Goal: Information Seeking & Learning: Learn about a topic

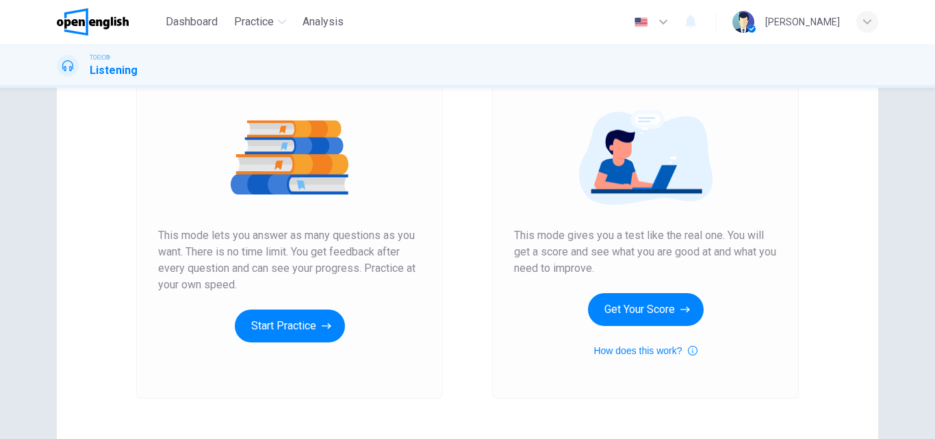
scroll to position [138, 0]
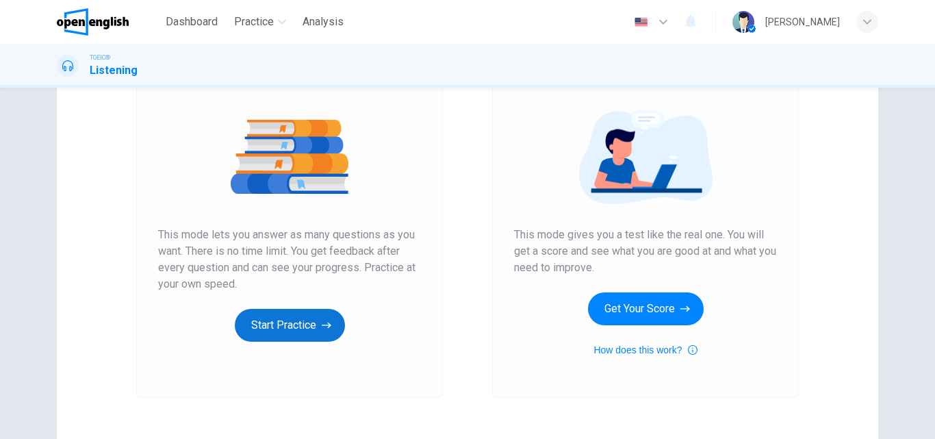
click at [257, 335] on button "Start Practice" at bounding box center [290, 325] width 110 height 33
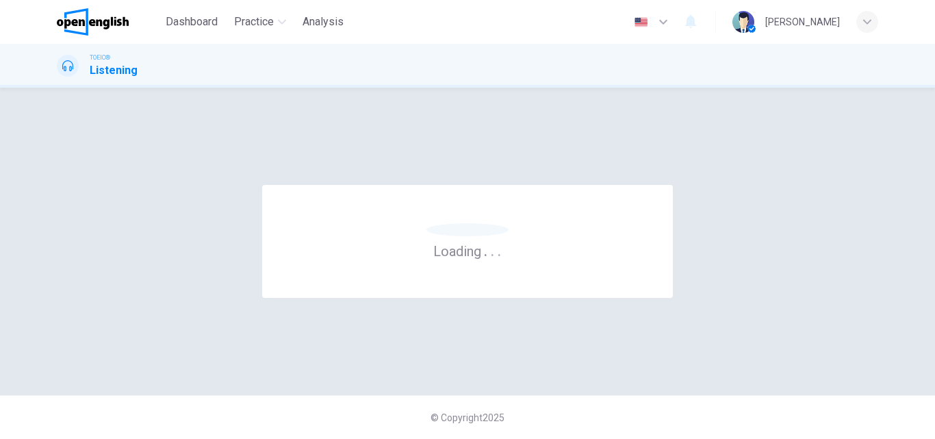
scroll to position [0, 0]
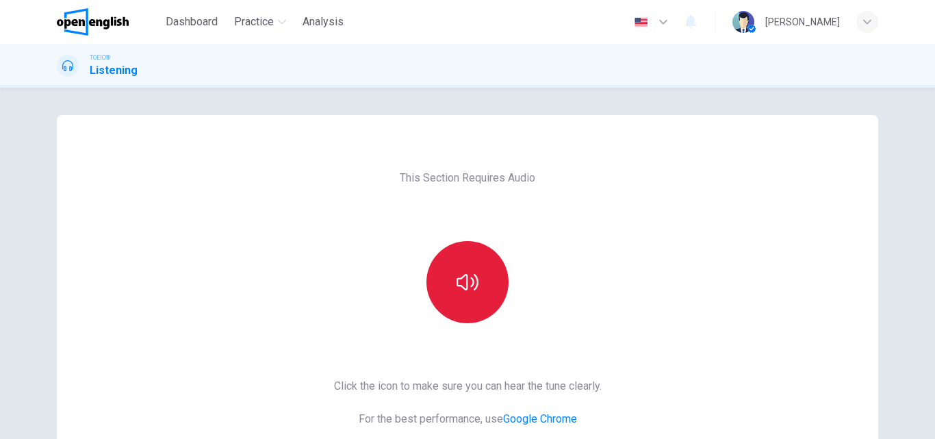
click at [452, 284] on button "button" at bounding box center [467, 282] width 82 height 82
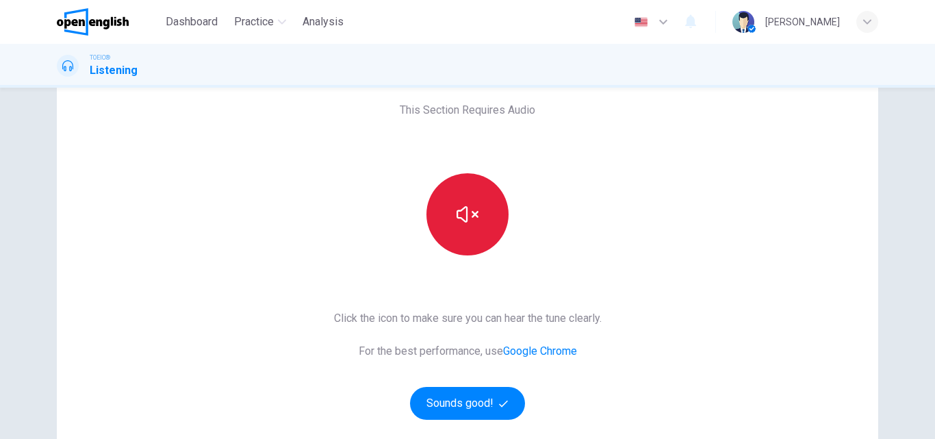
scroll to position [82, 0]
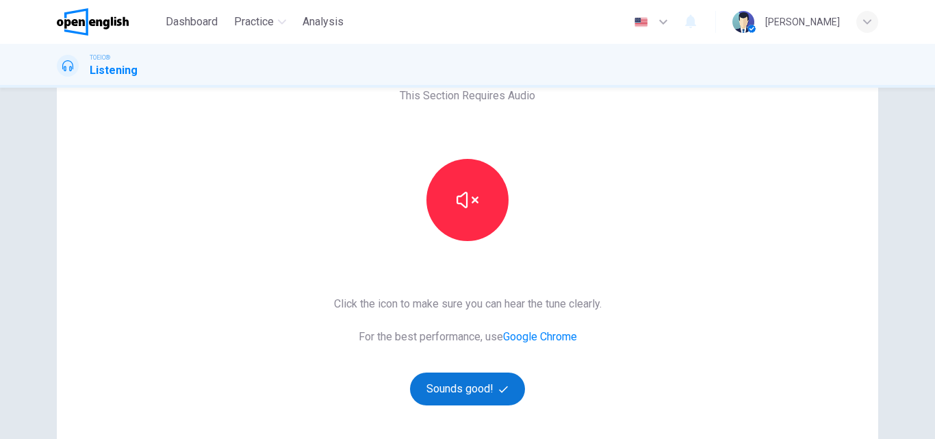
click at [443, 401] on button "Sounds good!" at bounding box center [467, 388] width 115 height 33
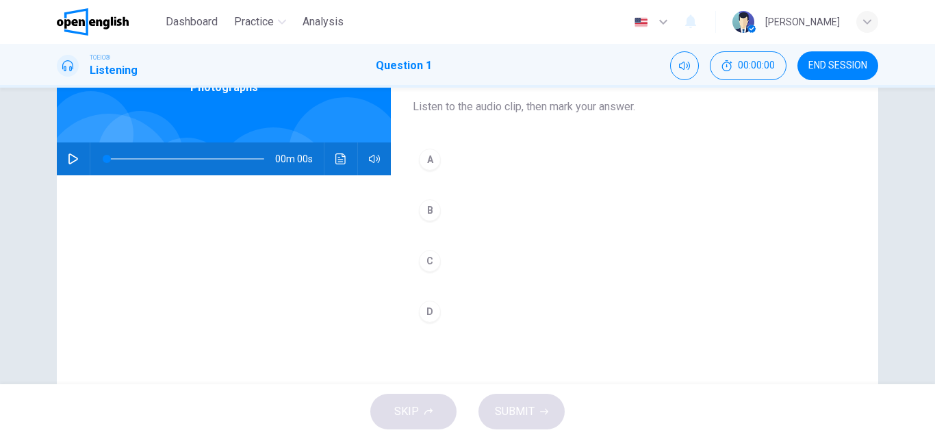
scroll to position [0, 0]
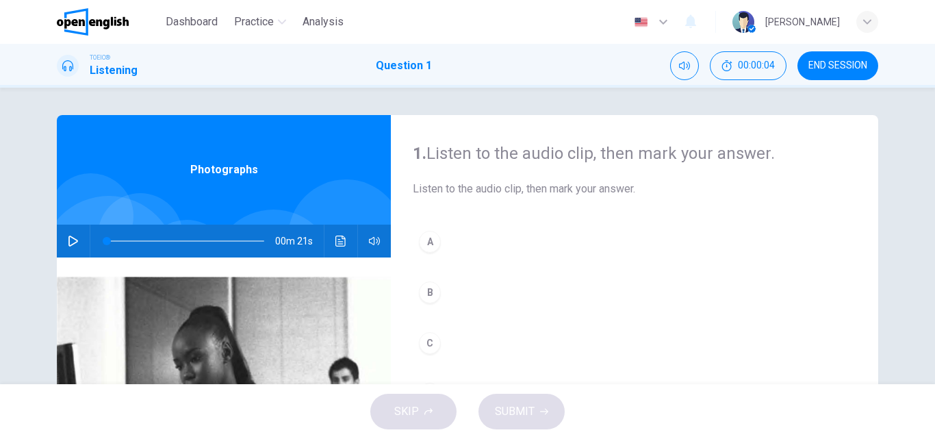
click at [69, 242] on icon "button" at bounding box center [73, 240] width 11 height 11
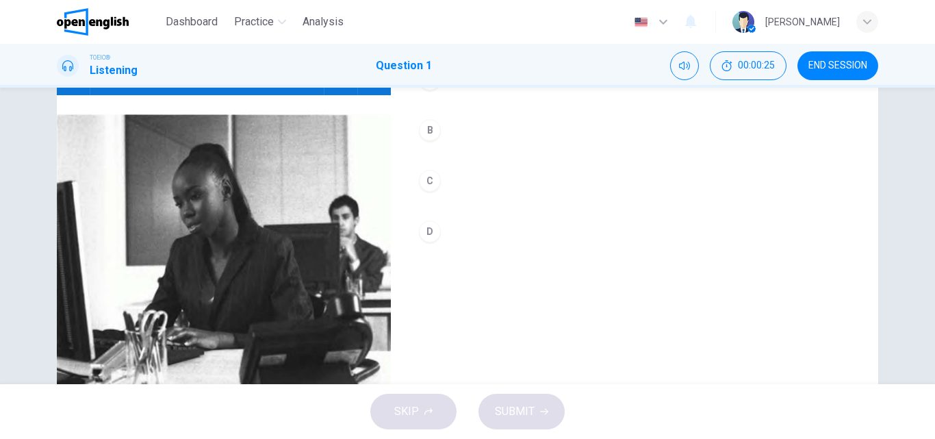
scroll to position [161, 0]
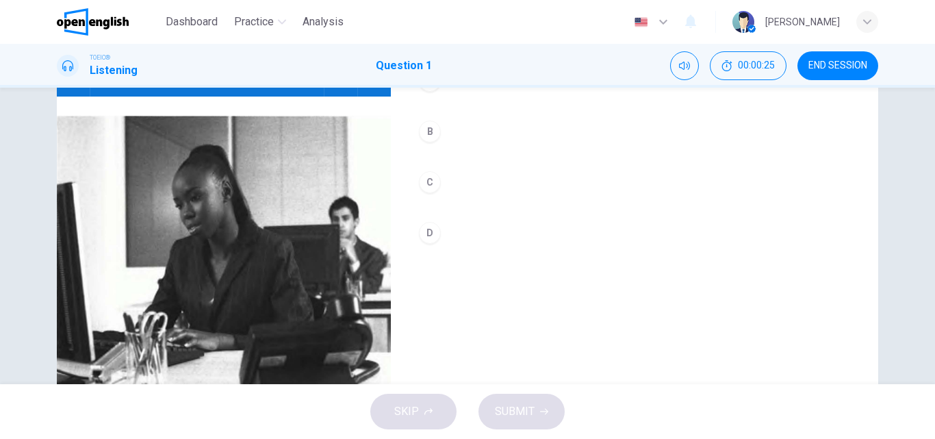
type input "*"
click at [444, 138] on button "B" at bounding box center [634, 131] width 443 height 34
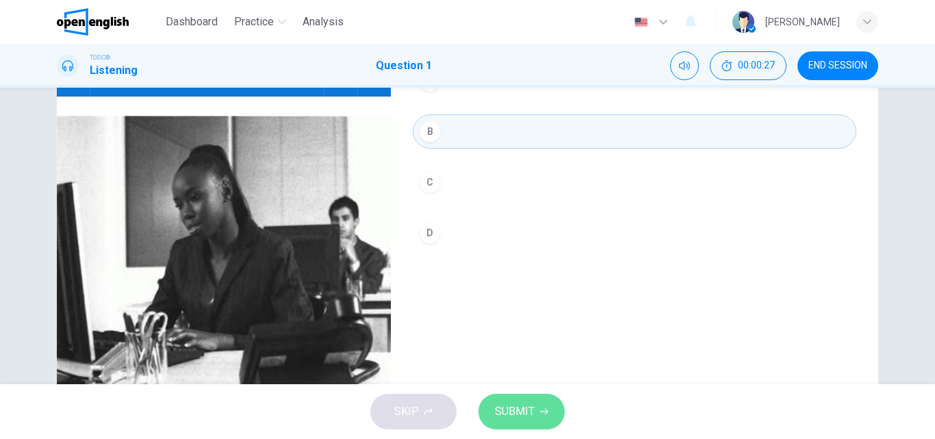
click at [500, 406] on span "SUBMIT" at bounding box center [515, 411] width 40 height 19
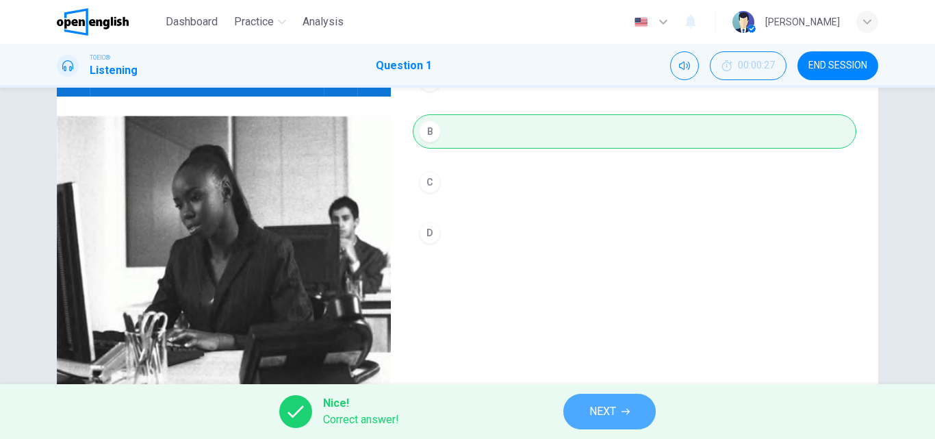
click at [589, 410] on span "NEXT" at bounding box center [602, 411] width 27 height 19
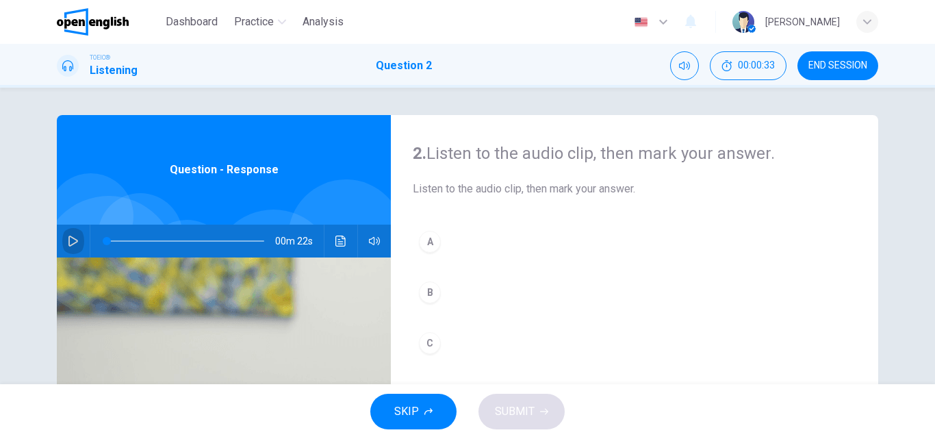
click at [75, 236] on icon "button" at bounding box center [73, 240] width 11 height 11
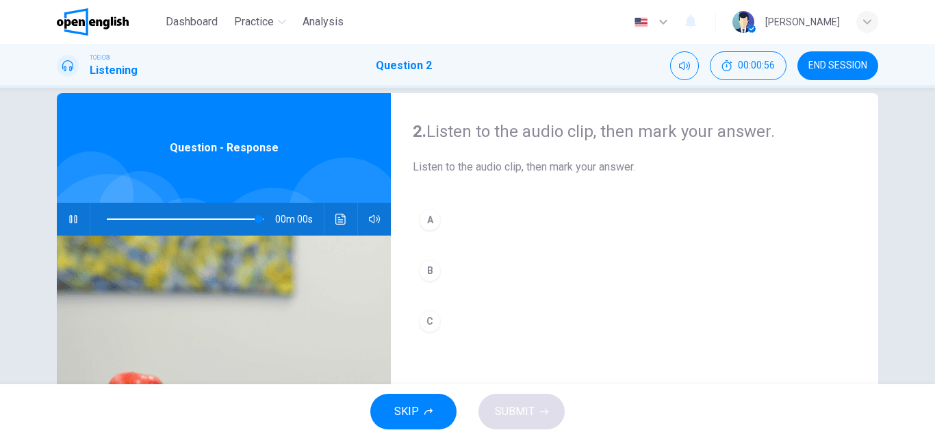
scroll to position [18, 0]
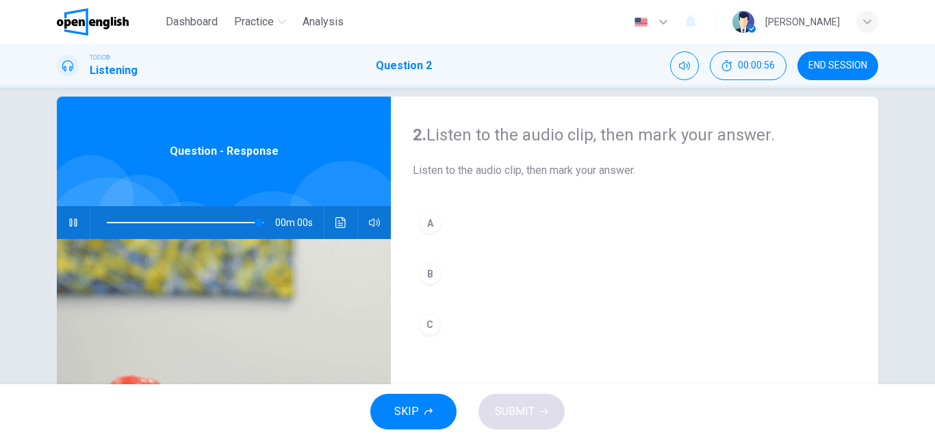
type input "*"
click at [476, 256] on div "A B C" at bounding box center [634, 287] width 443 height 163
click at [433, 289] on button "B" at bounding box center [634, 274] width 443 height 34
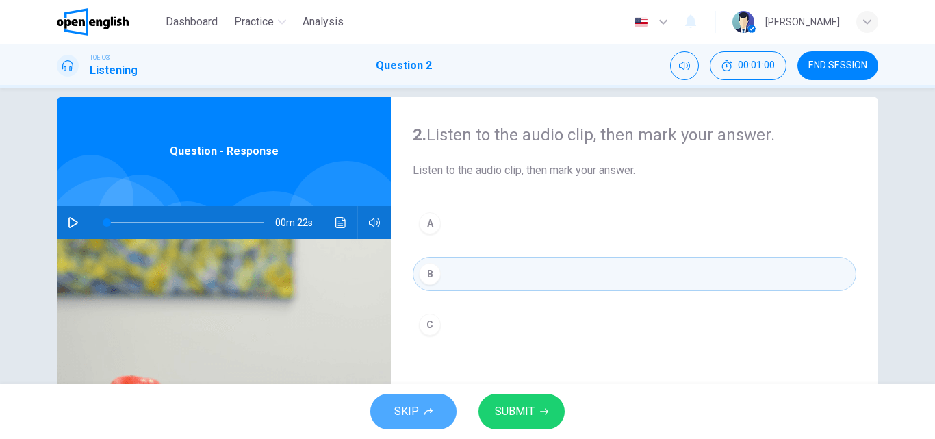
click at [419, 421] on button "SKIP" at bounding box center [413, 411] width 86 height 36
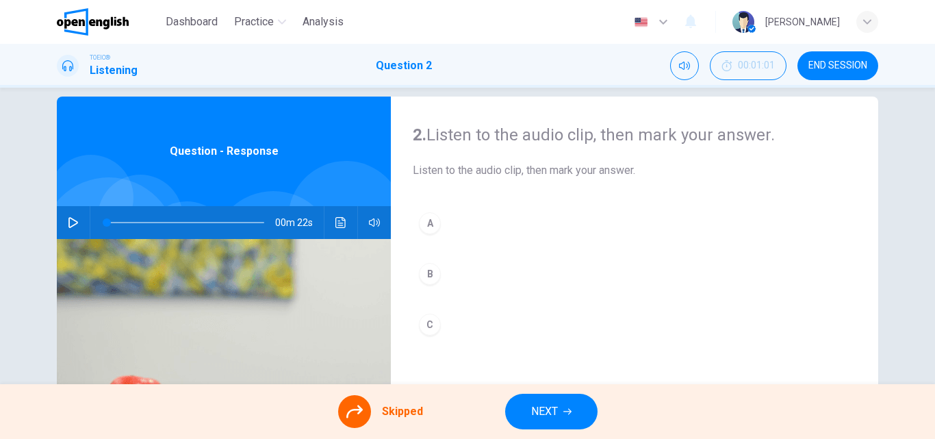
click at [525, 403] on button "NEXT" at bounding box center [551, 411] width 92 height 36
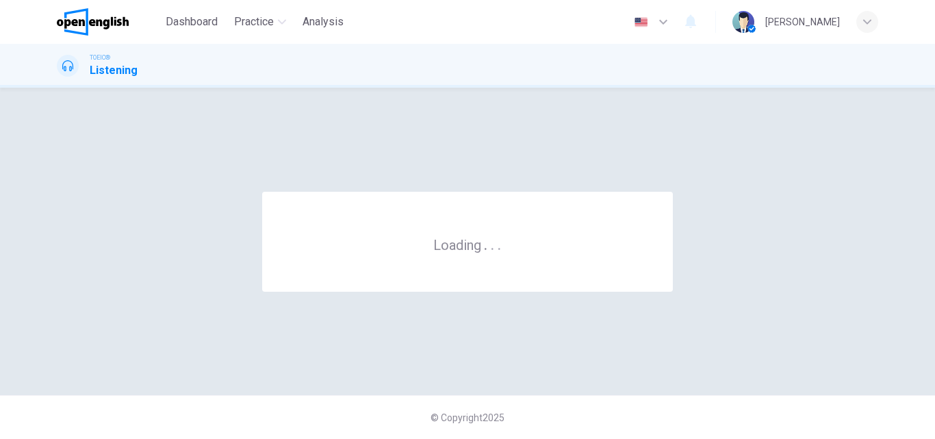
scroll to position [0, 0]
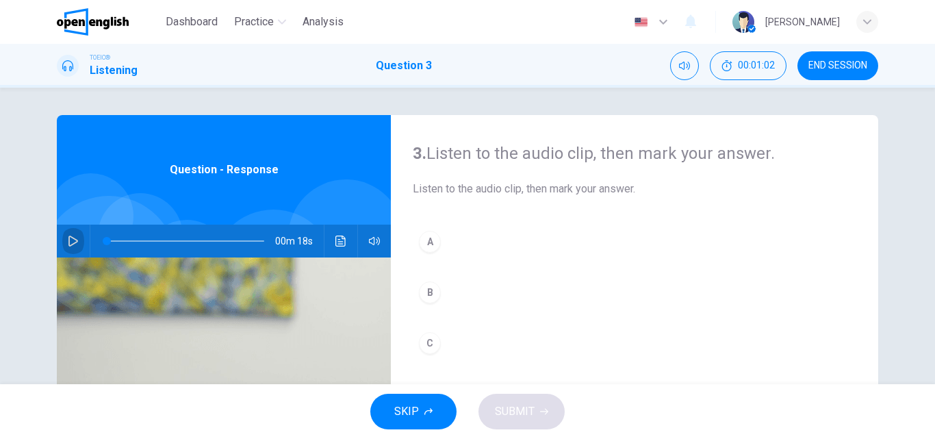
click at [68, 238] on icon "button" at bounding box center [73, 240] width 11 height 11
click at [383, 65] on h1 "Question 3" at bounding box center [404, 65] width 56 height 16
click at [107, 38] on div "Dashboard Practice Analysis English ** ​ [PERSON_NAME]" at bounding box center [467, 22] width 821 height 44
click at [105, 5] on div "Dashboard Practice Analysis English ** ​ [PERSON_NAME]" at bounding box center [467, 22] width 821 height 44
type input "**"
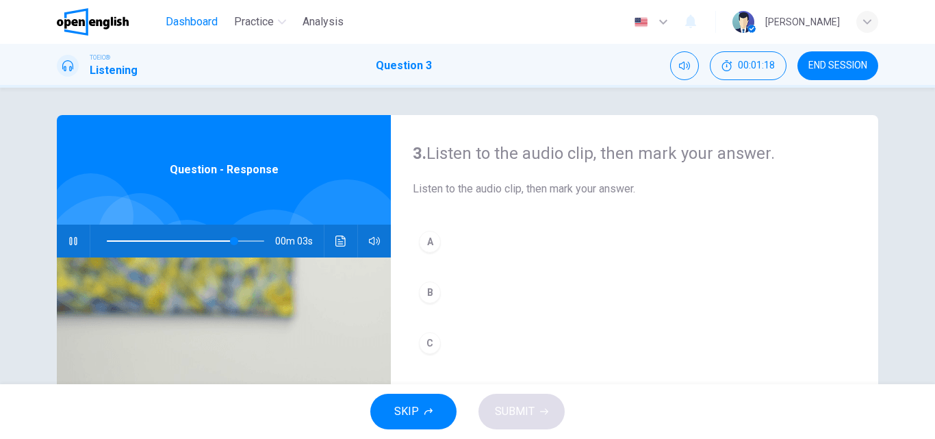
click at [192, 16] on span "Dashboard" at bounding box center [192, 22] width 52 height 16
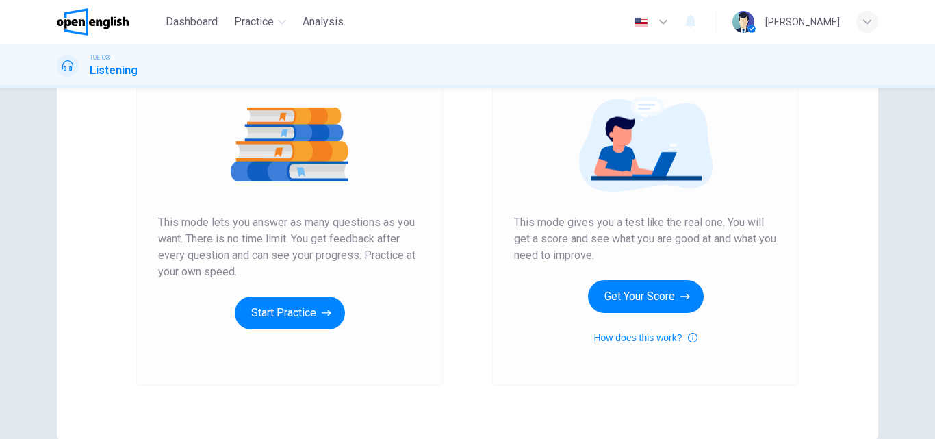
scroll to position [158, 0]
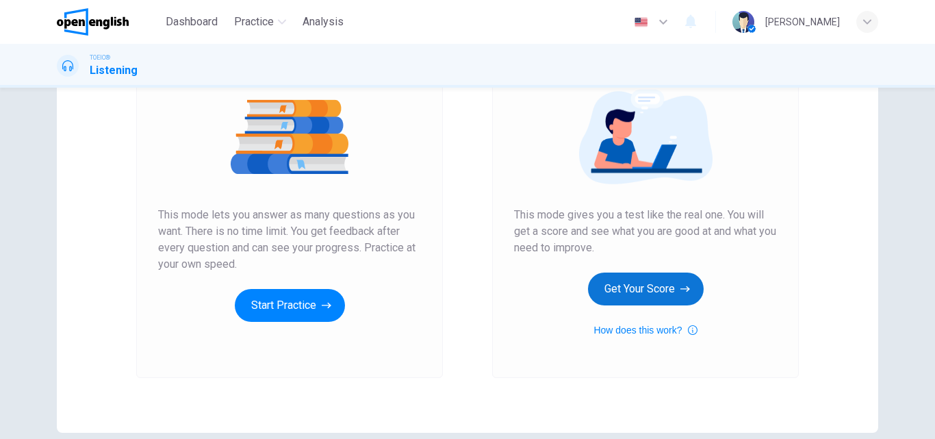
click at [655, 283] on button "Get Your Score" at bounding box center [646, 288] width 116 height 33
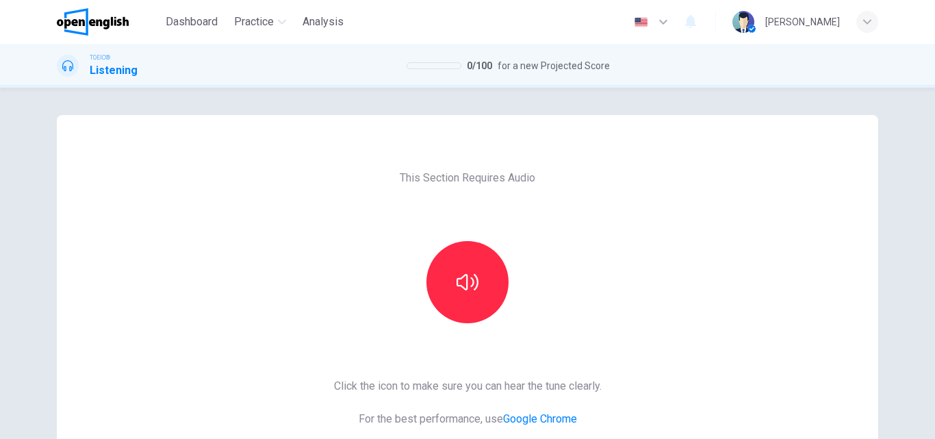
scroll to position [15, 0]
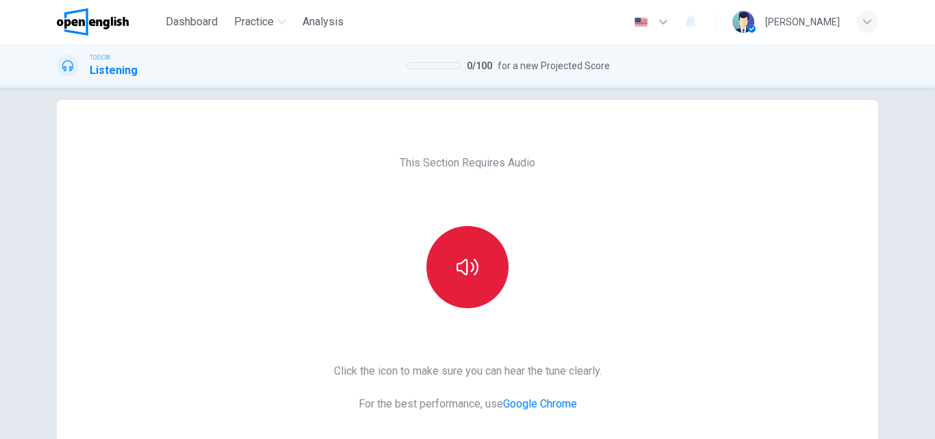
click at [478, 266] on button "button" at bounding box center [467, 267] width 82 height 82
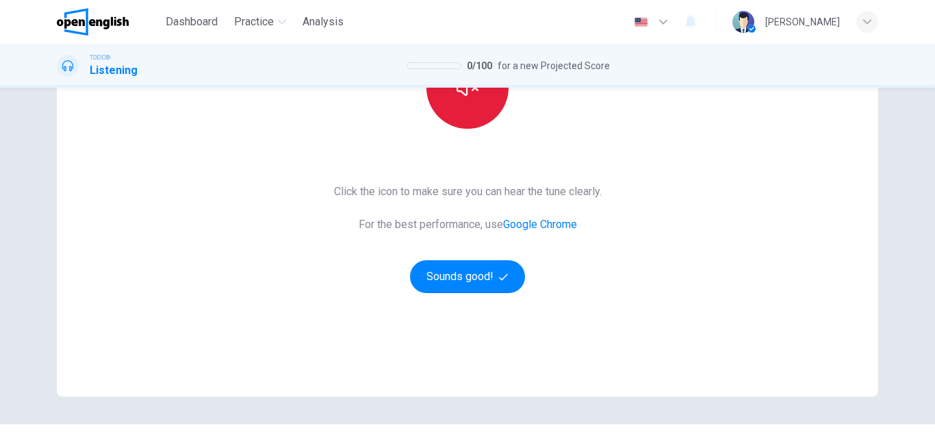
scroll to position [205, 0]
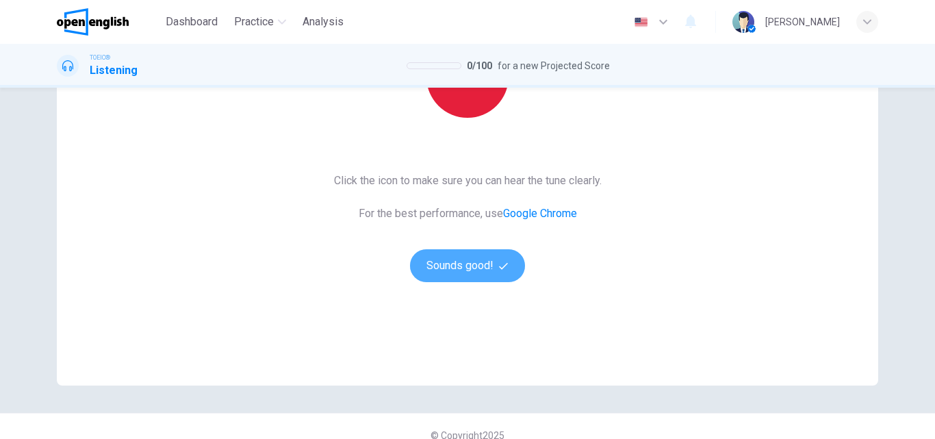
click at [478, 266] on button "Sounds good!" at bounding box center [467, 265] width 115 height 33
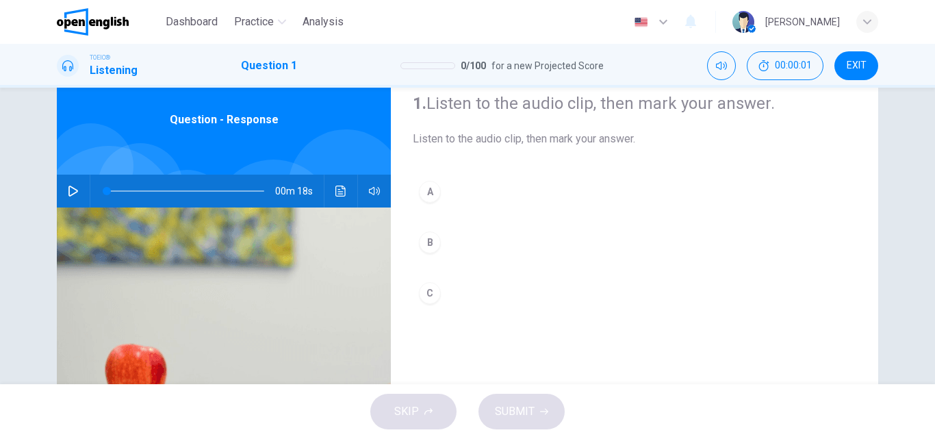
scroll to position [0, 0]
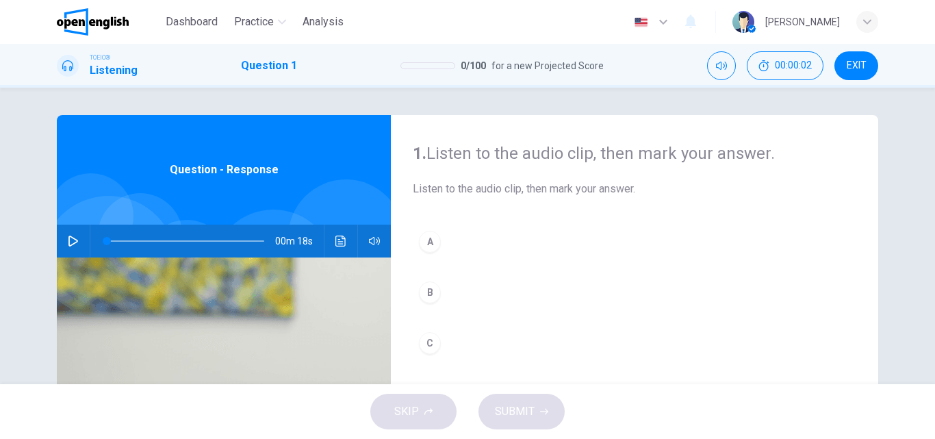
click at [63, 238] on button "button" at bounding box center [73, 240] width 22 height 33
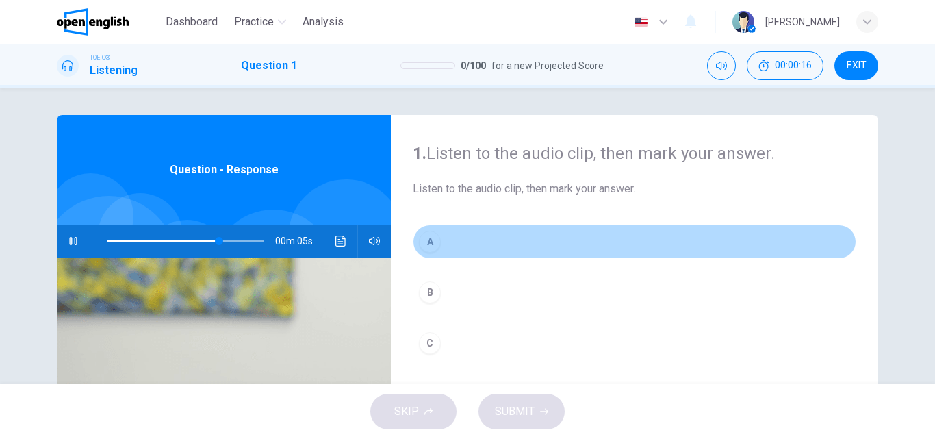
click at [484, 246] on button "A" at bounding box center [634, 241] width 443 height 34
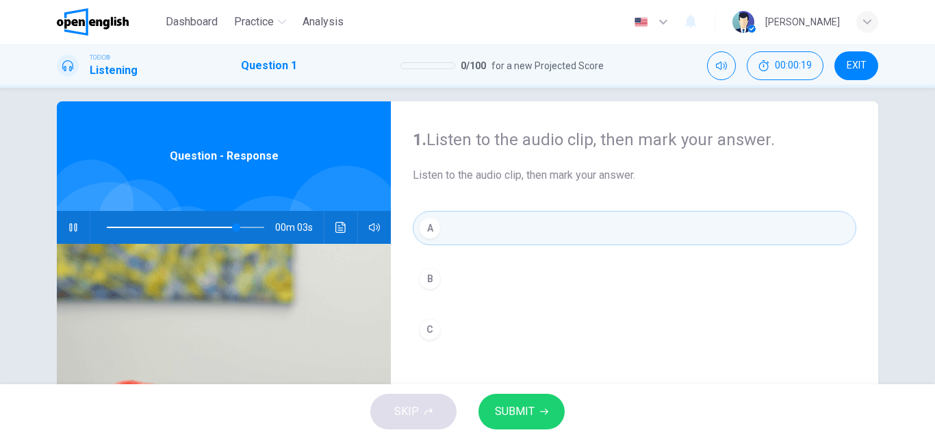
scroll to position [49, 0]
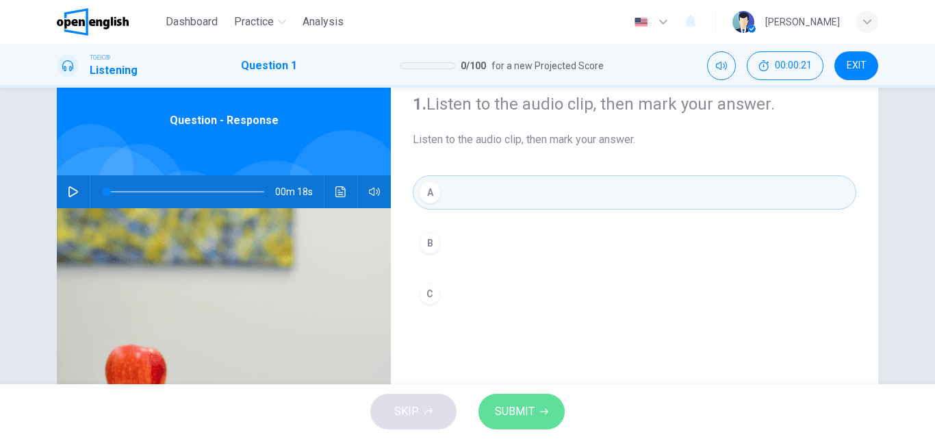
type input "*"
click at [517, 395] on button "SUBMIT" at bounding box center [521, 411] width 86 height 36
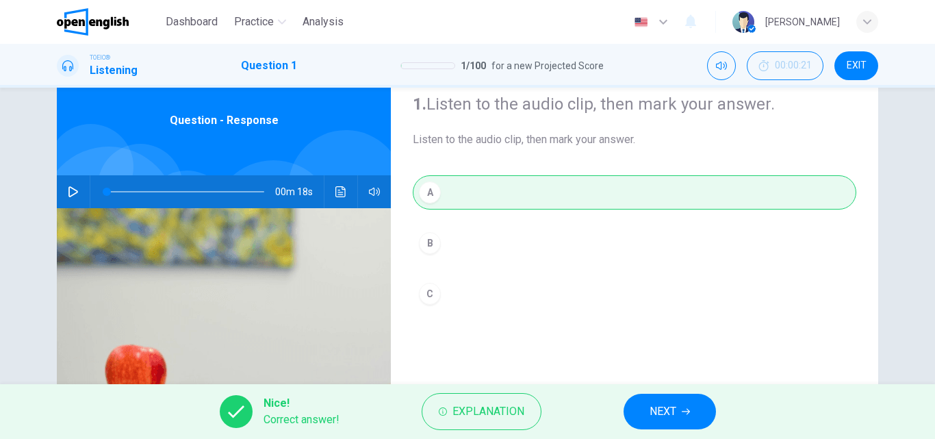
click at [640, 413] on button "NEXT" at bounding box center [669, 411] width 92 height 36
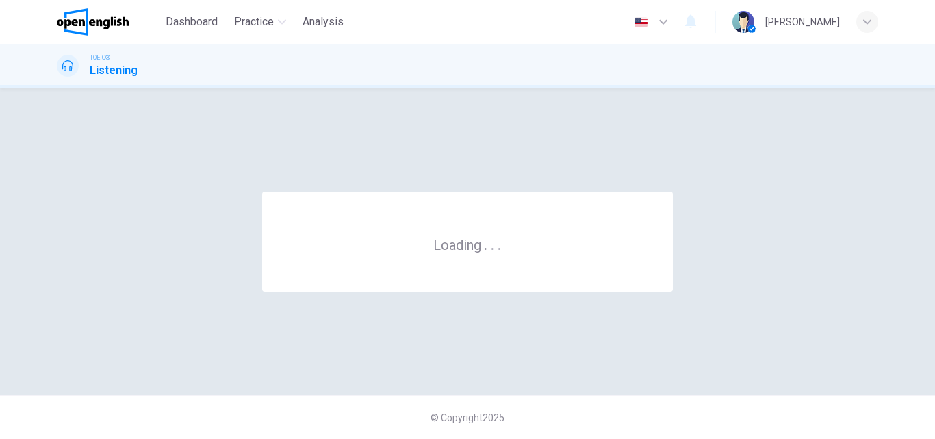
scroll to position [0, 0]
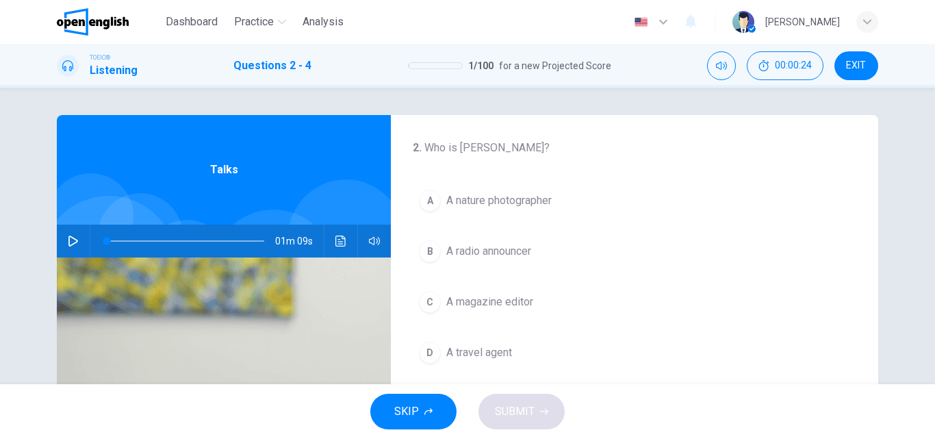
click at [68, 243] on icon "button" at bounding box center [73, 240] width 11 height 11
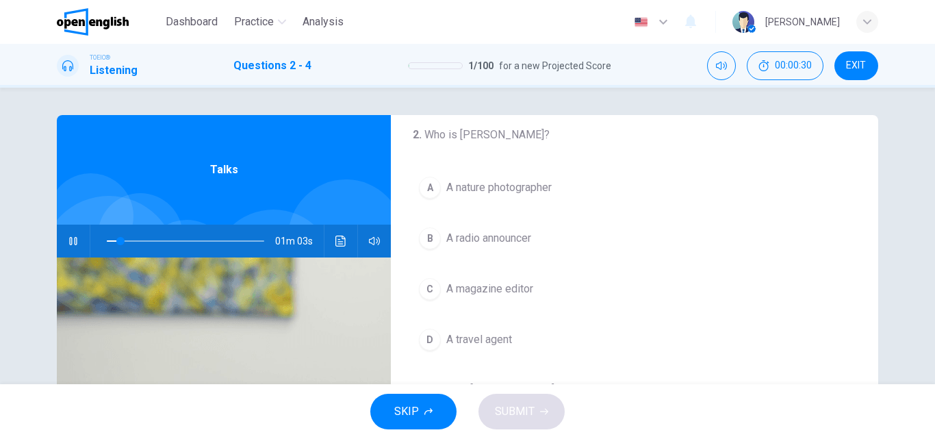
scroll to position [14, 0]
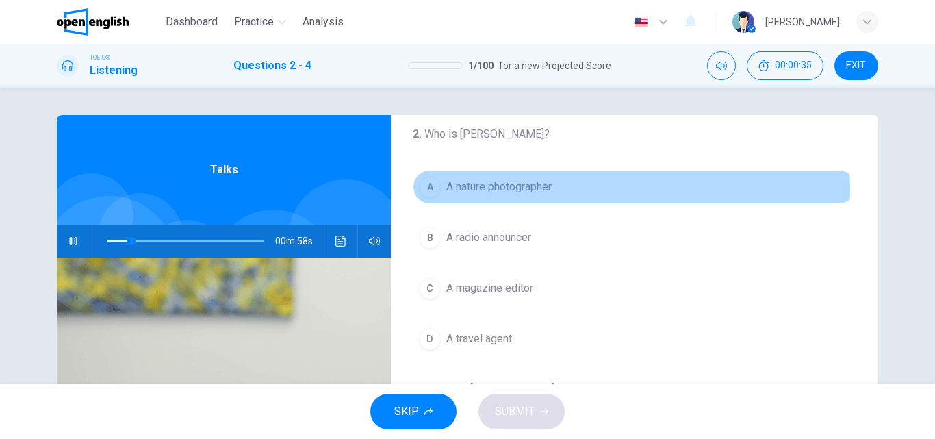
click at [563, 189] on button "A A nature photographer" at bounding box center [634, 187] width 443 height 34
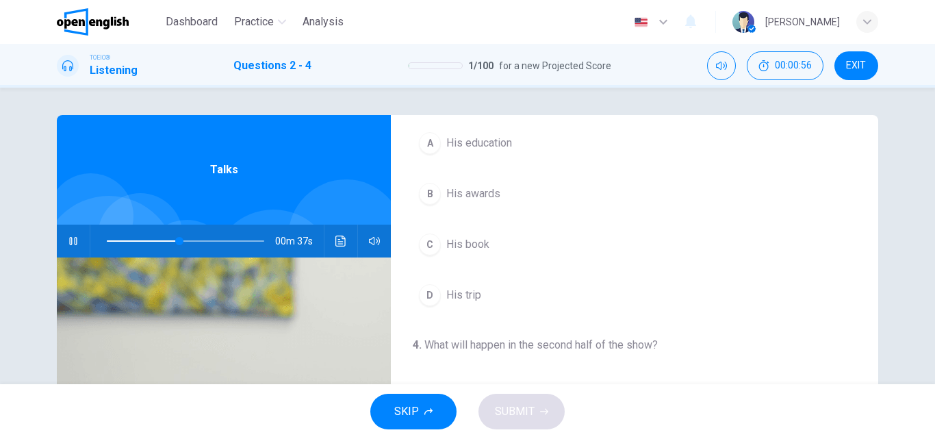
scroll to position [313, 0]
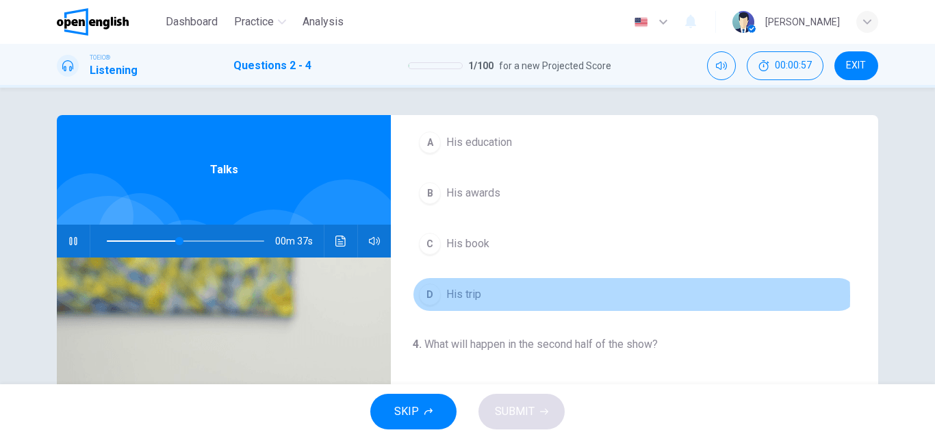
click at [491, 296] on button "D His trip" at bounding box center [634, 294] width 443 height 34
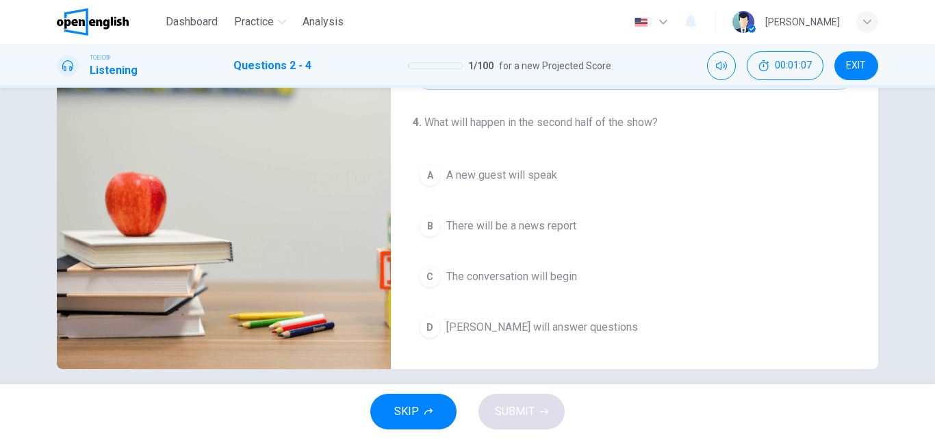
scroll to position [234, 0]
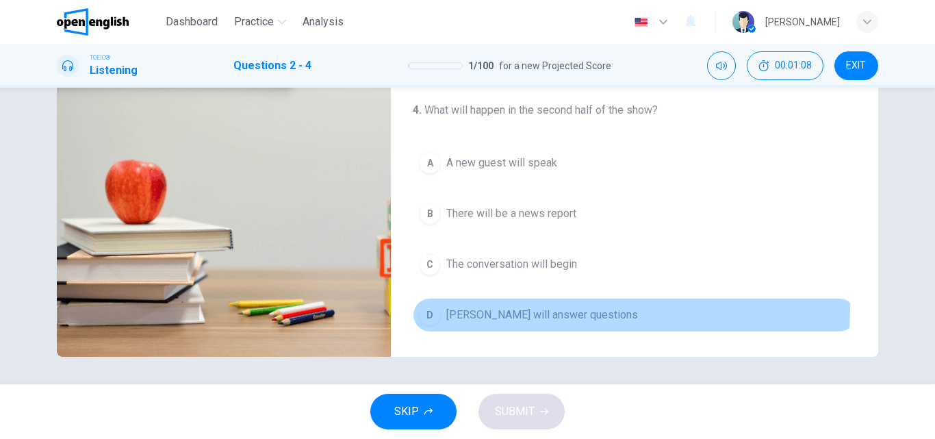
click at [561, 308] on span "Mr. Peterson will answer questions" at bounding box center [542, 315] width 192 height 16
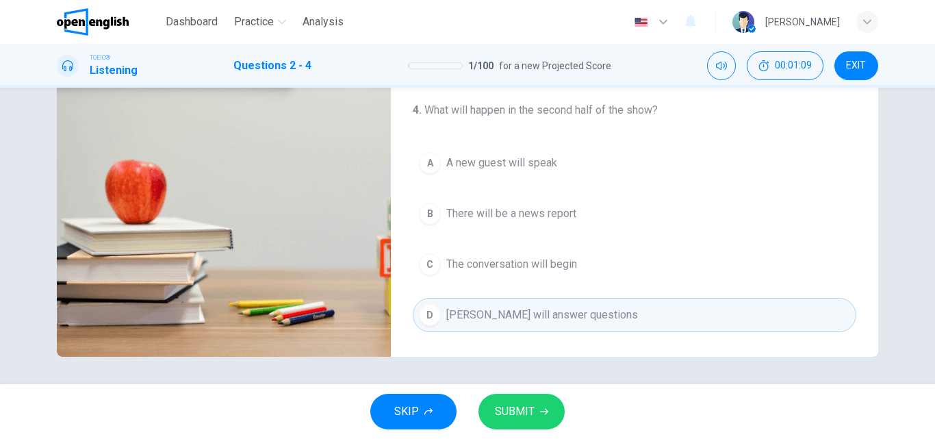
click at [531, 397] on button "SUBMIT" at bounding box center [521, 411] width 86 height 36
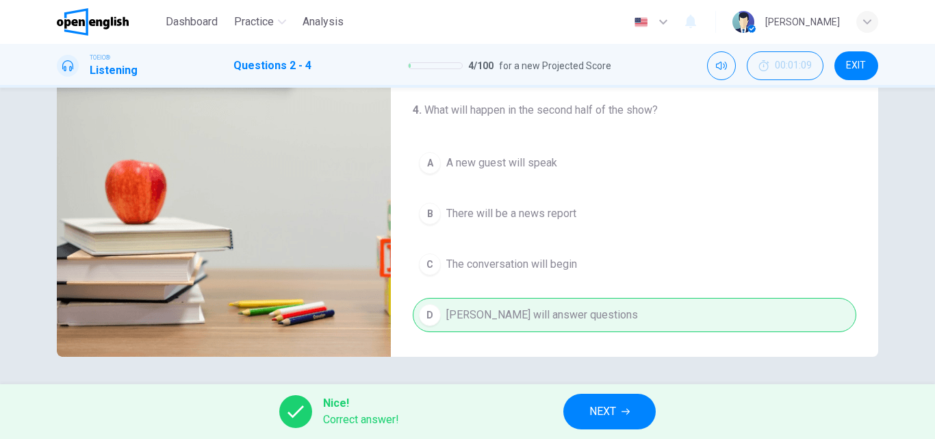
type input "**"
click at [586, 415] on button "NEXT" at bounding box center [609, 411] width 92 height 36
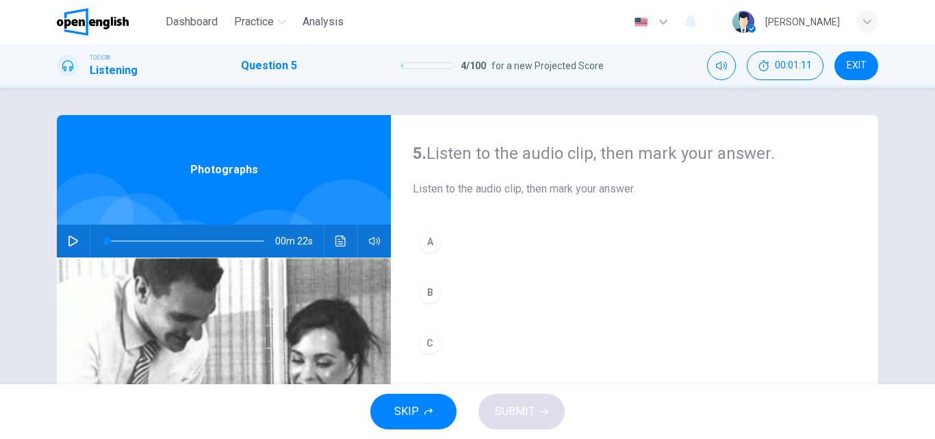
click at [74, 232] on button "button" at bounding box center [73, 240] width 22 height 33
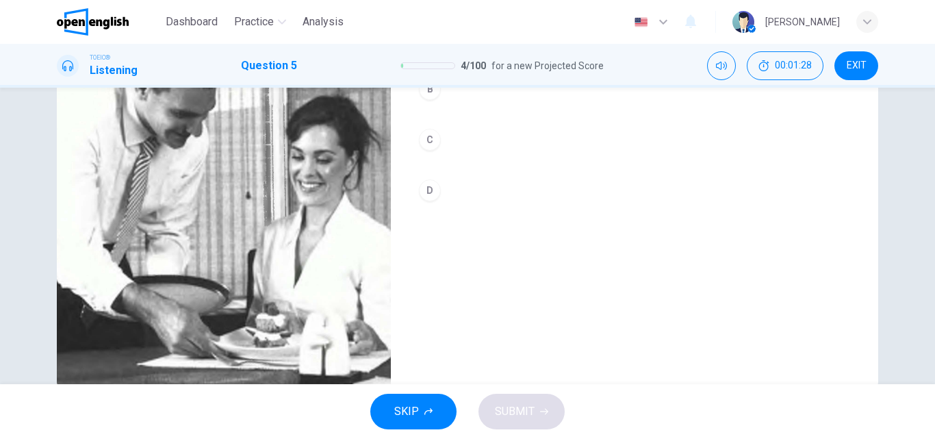
scroll to position [209, 0]
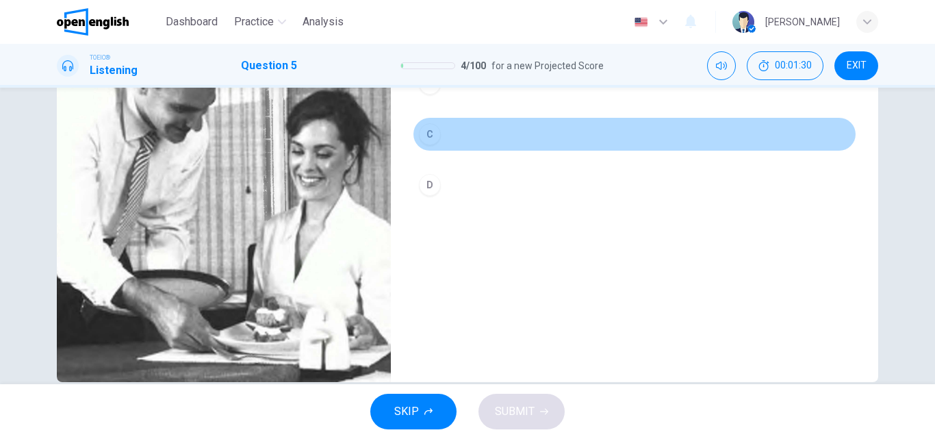
click at [509, 135] on button "C" at bounding box center [634, 134] width 443 height 34
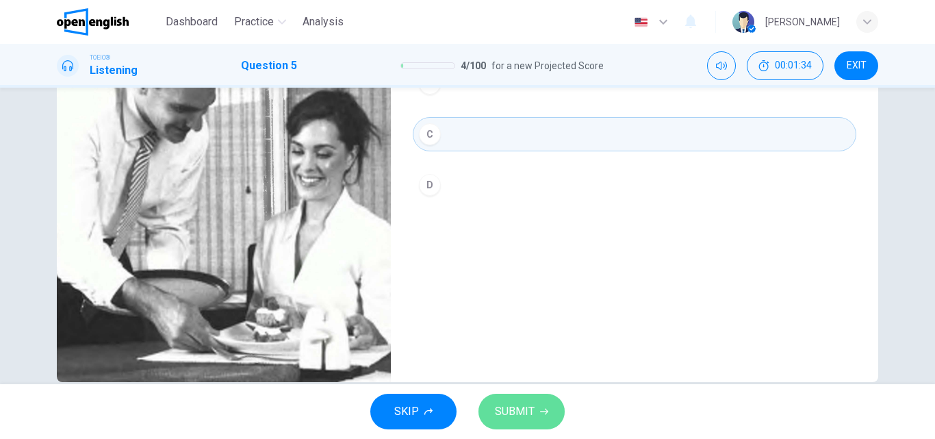
click at [533, 411] on span "SUBMIT" at bounding box center [515, 411] width 40 height 19
type input "*"
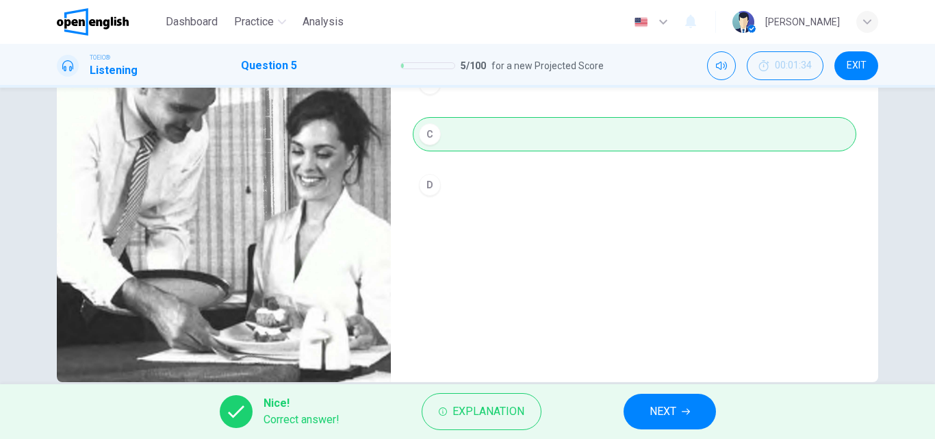
click at [679, 417] on button "NEXT" at bounding box center [669, 411] width 92 height 36
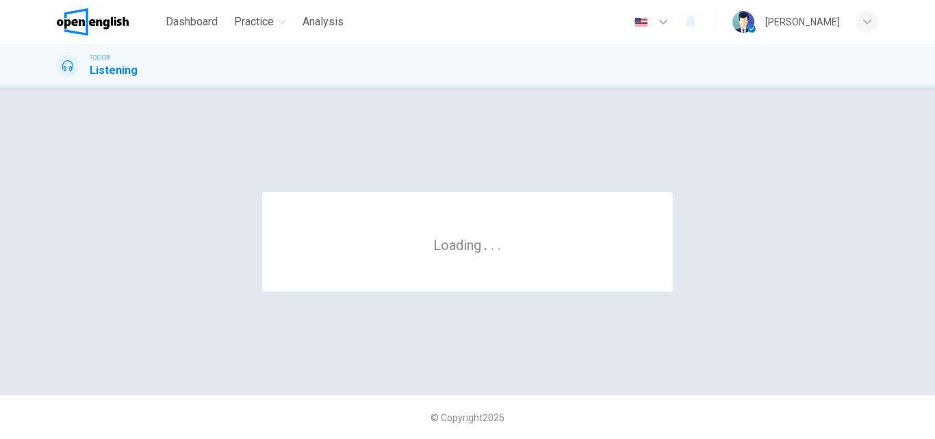
scroll to position [0, 0]
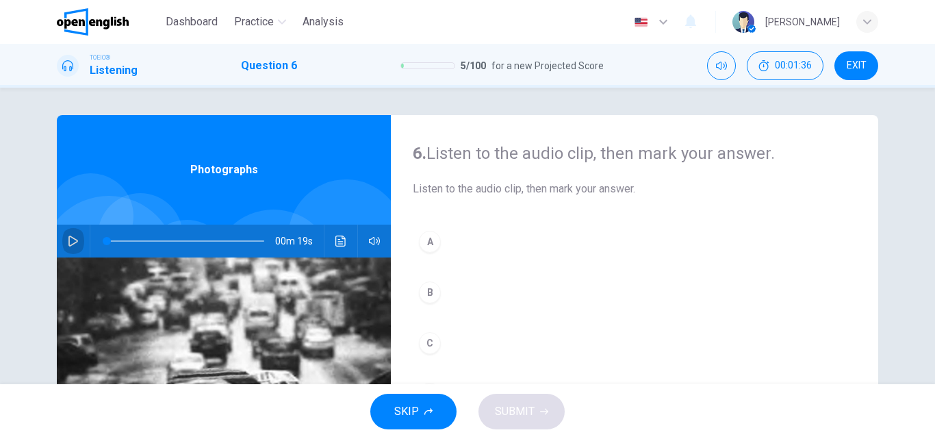
click at [70, 238] on icon "button" at bounding box center [73, 240] width 10 height 11
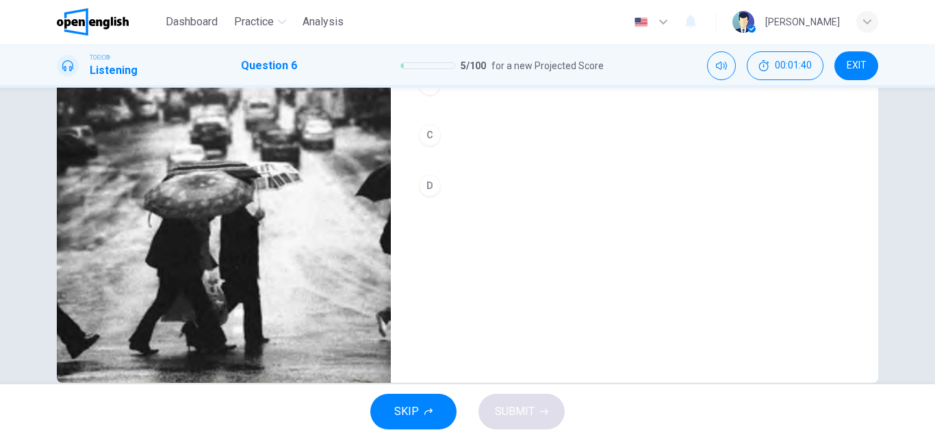
scroll to position [194, 0]
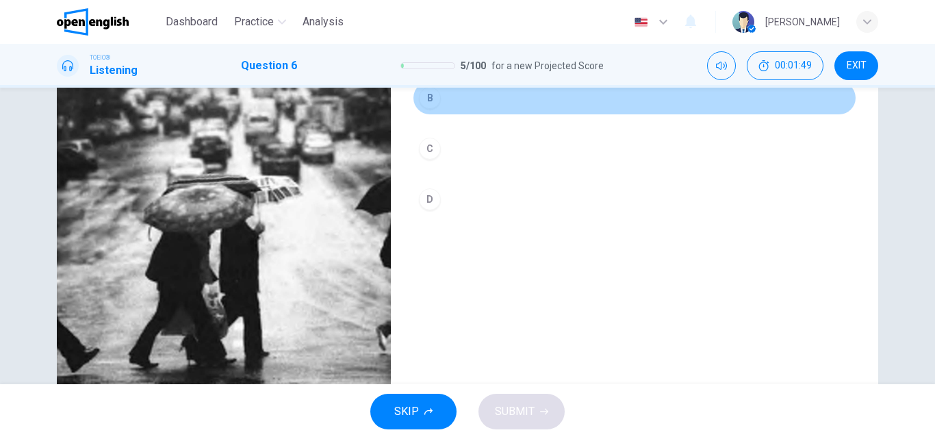
click at [518, 103] on button "B" at bounding box center [634, 98] width 443 height 34
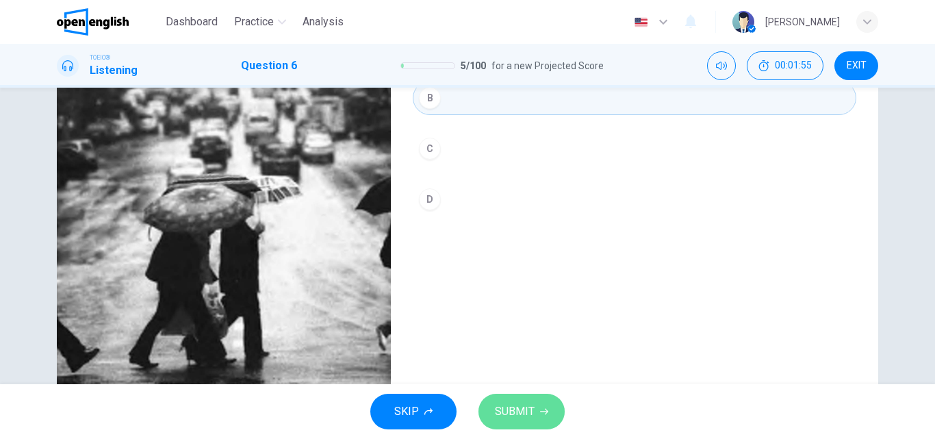
click at [513, 406] on span "SUBMIT" at bounding box center [515, 411] width 40 height 19
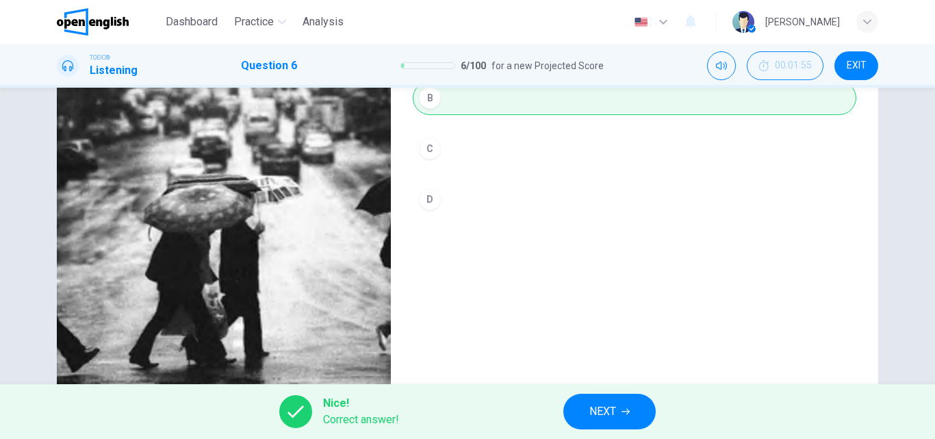
type input "*"
click at [584, 409] on button "NEXT" at bounding box center [609, 411] width 92 height 36
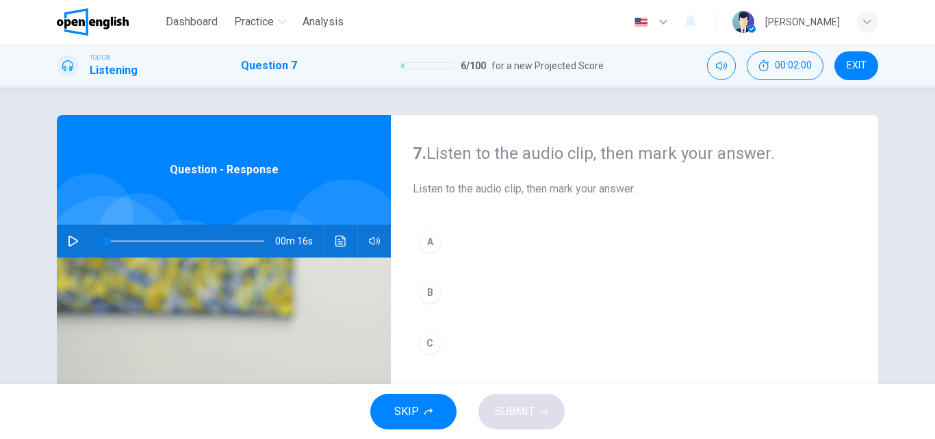
click at [60, 250] on div "00m 16s" at bounding box center [224, 240] width 334 height 33
click at [64, 247] on button "button" at bounding box center [73, 240] width 22 height 33
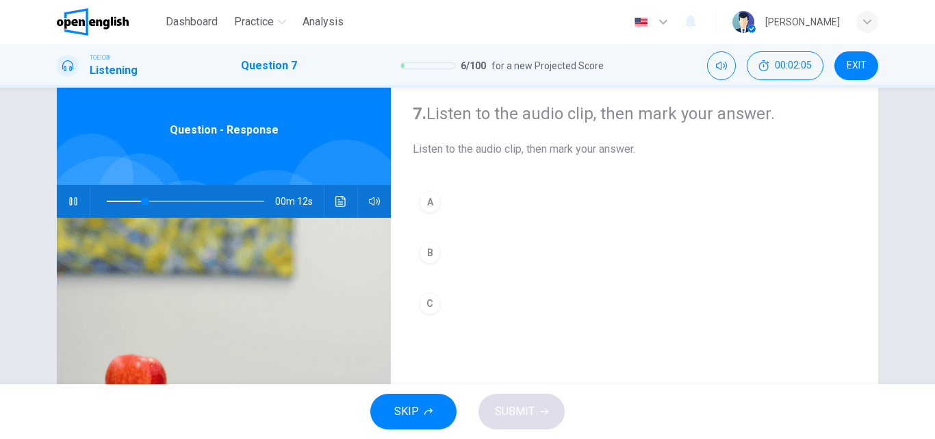
scroll to position [47, 0]
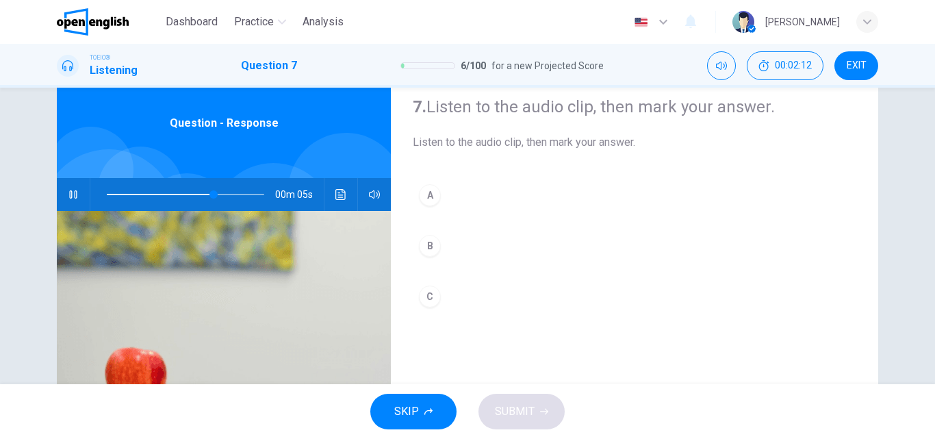
click at [474, 291] on button "C" at bounding box center [634, 296] width 443 height 34
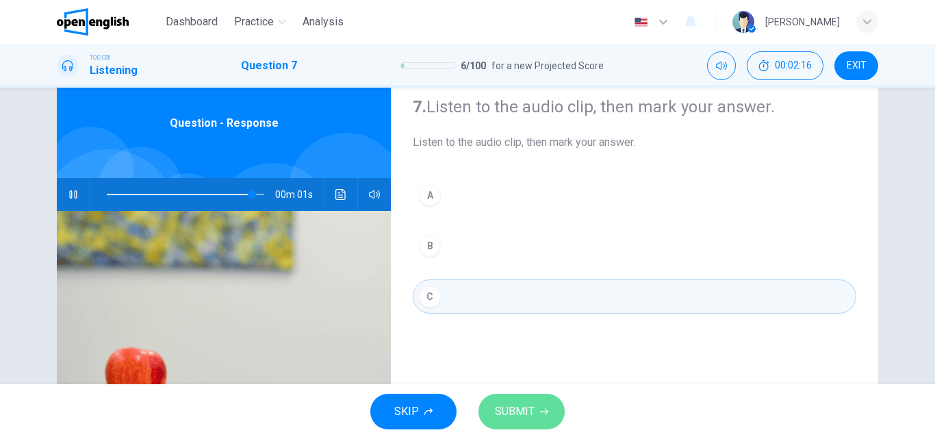
click at [513, 410] on span "SUBMIT" at bounding box center [515, 411] width 40 height 19
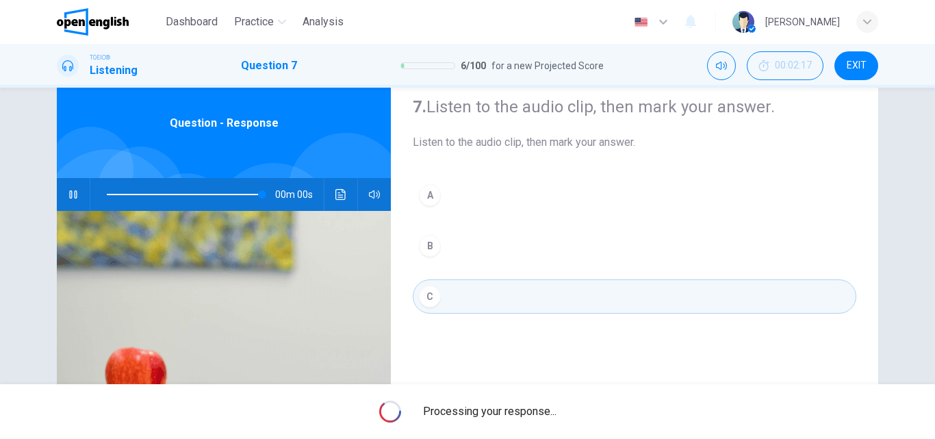
type input "*"
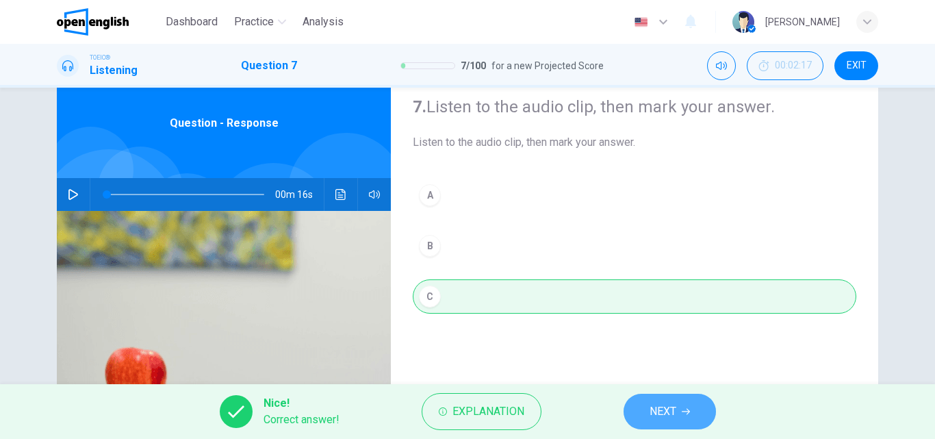
click at [670, 421] on button "NEXT" at bounding box center [669, 411] width 92 height 36
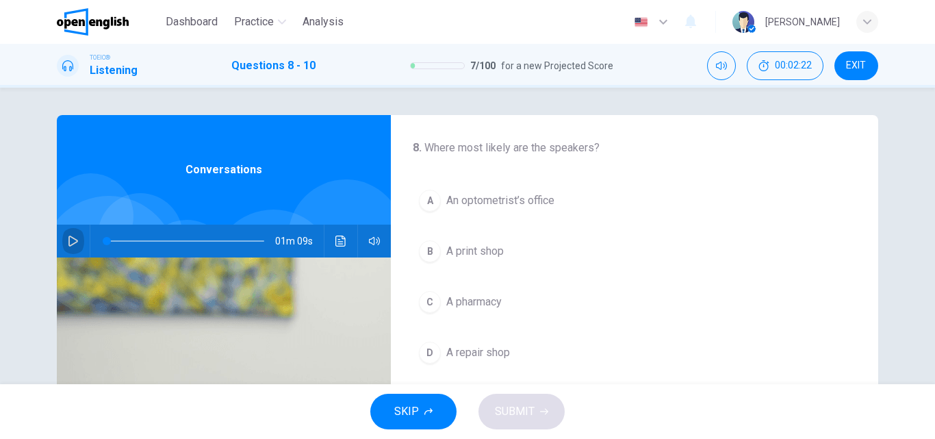
click at [73, 233] on button "button" at bounding box center [73, 240] width 22 height 33
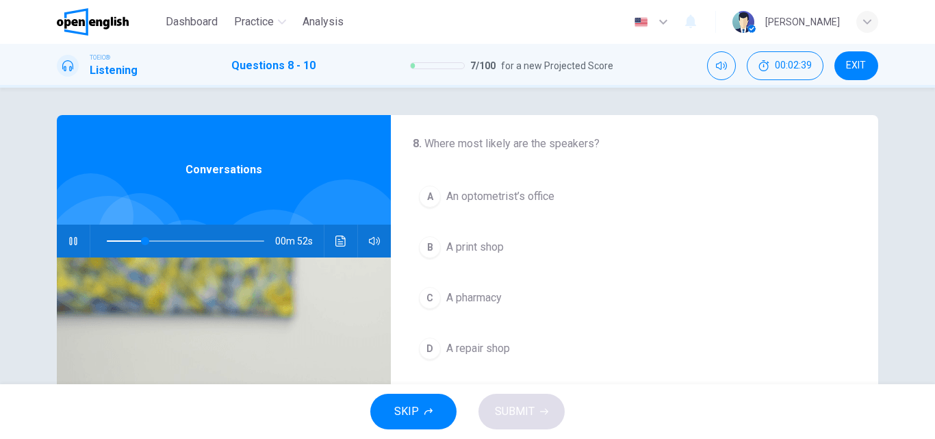
scroll to position [3, 0]
drag, startPoint x: 526, startPoint y: 296, endPoint x: 534, endPoint y: 199, distance: 96.8
click at [534, 200] on div "A An optometrist’s office B A print shop C A pharmacy D A repair shop" at bounding box center [634, 273] width 443 height 186
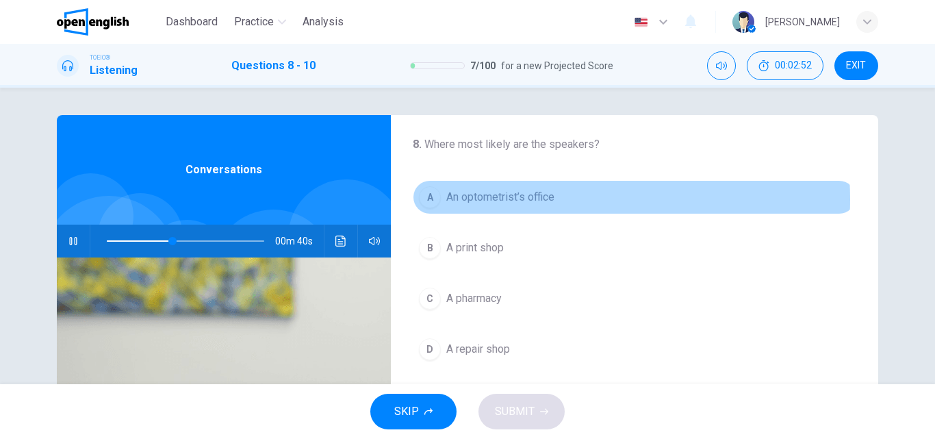
click at [533, 199] on span "An optometrist’s office" at bounding box center [500, 197] width 108 height 16
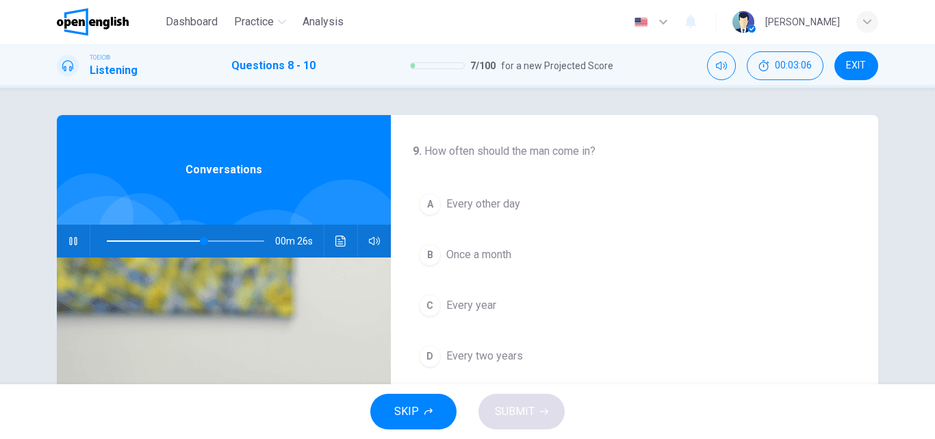
scroll to position [252, 0]
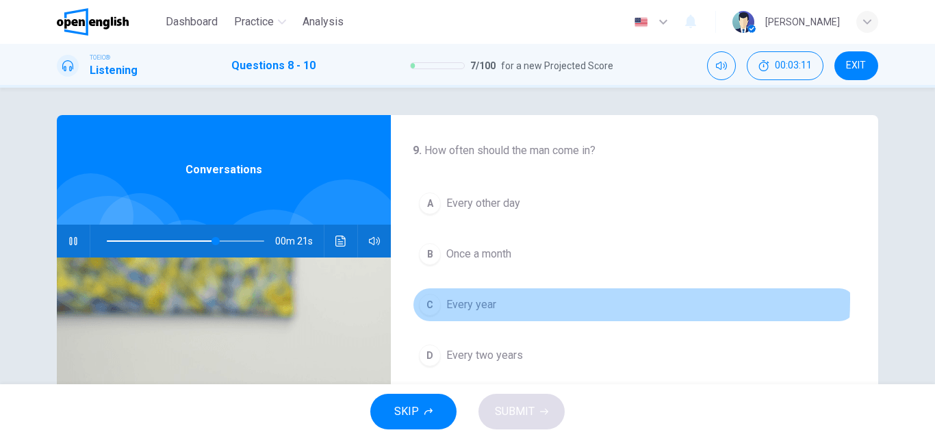
click at [517, 299] on button "C Every year" at bounding box center [634, 304] width 443 height 34
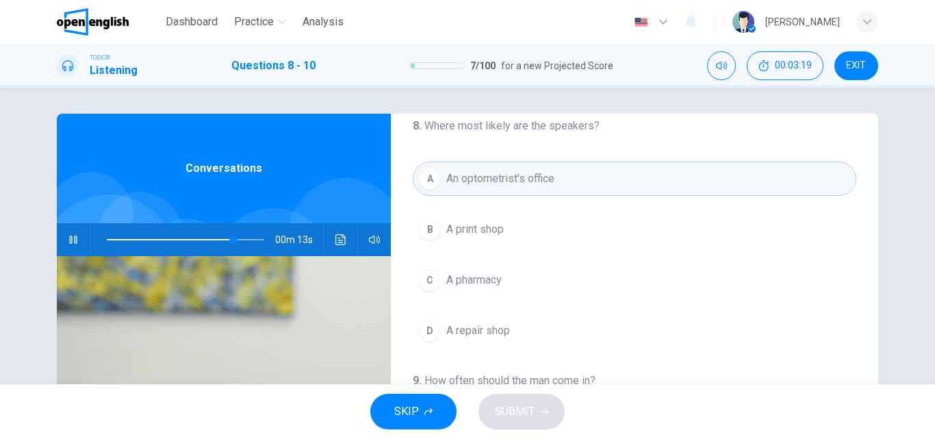
scroll to position [0, 0]
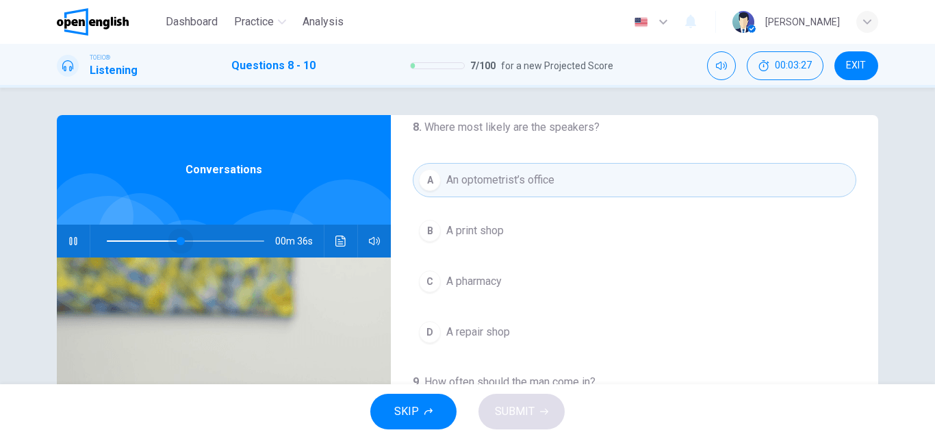
click at [178, 239] on span at bounding box center [185, 240] width 157 height 19
click at [107, 238] on span at bounding box center [185, 240] width 157 height 19
click at [103, 238] on span at bounding box center [107, 241] width 8 height 8
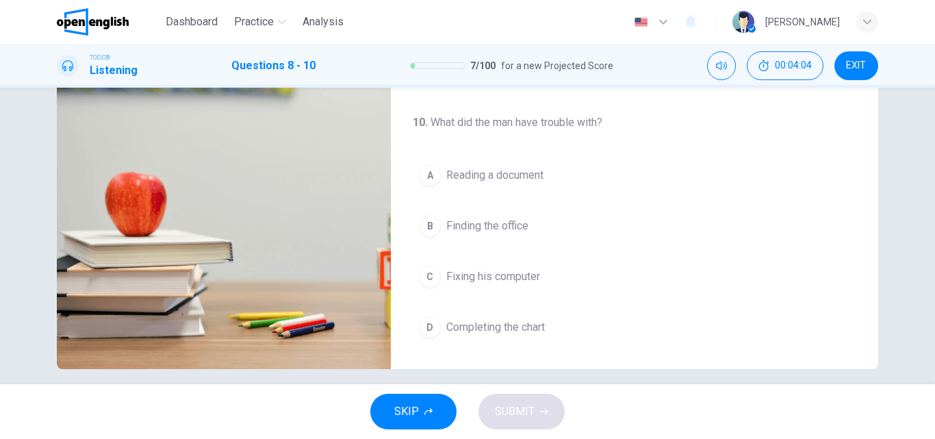
scroll to position [234, 0]
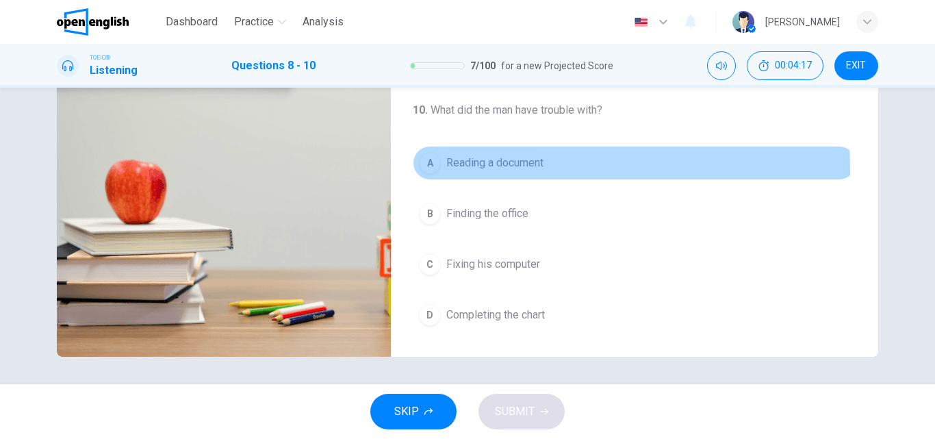
click at [493, 169] on span "Reading a document" at bounding box center [494, 163] width 97 height 16
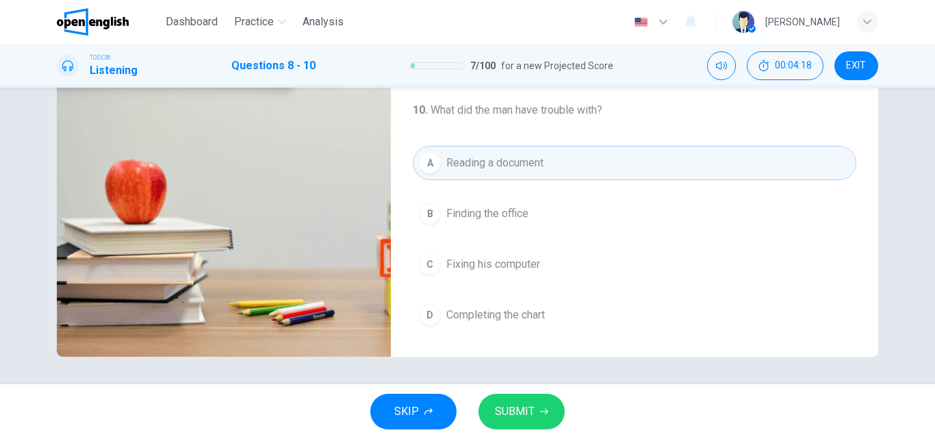
click at [541, 414] on icon "button" at bounding box center [544, 411] width 8 height 8
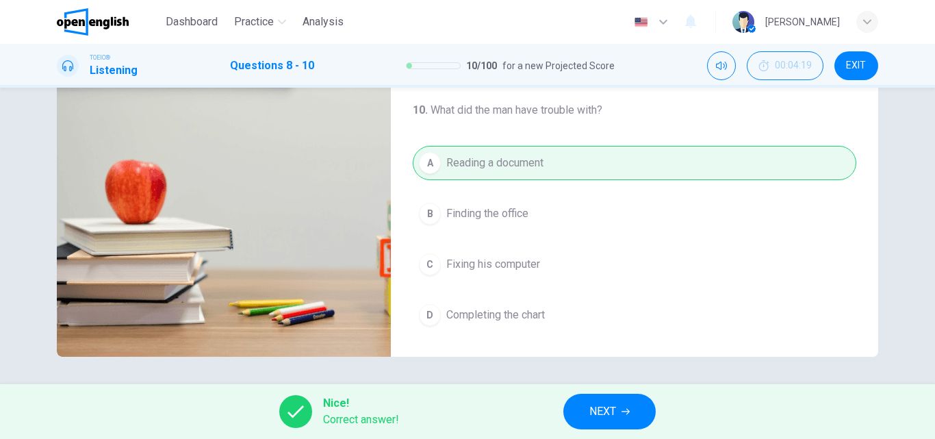
type input "**"
click at [591, 403] on span "NEXT" at bounding box center [602, 411] width 27 height 19
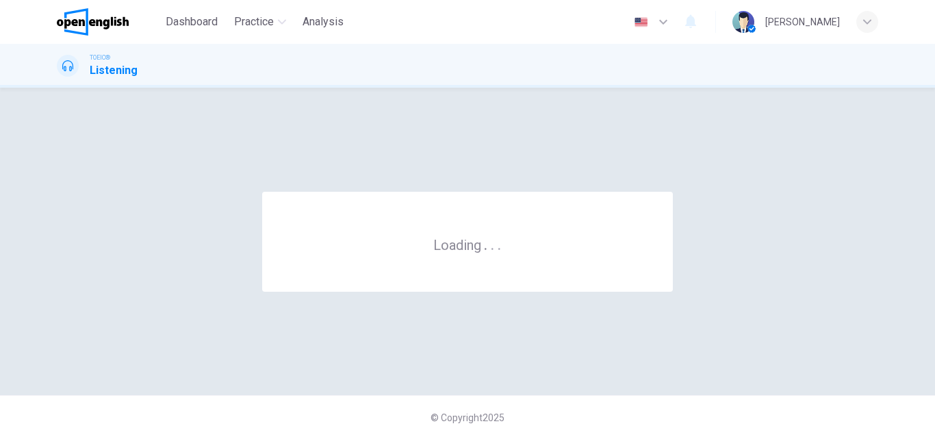
scroll to position [0, 0]
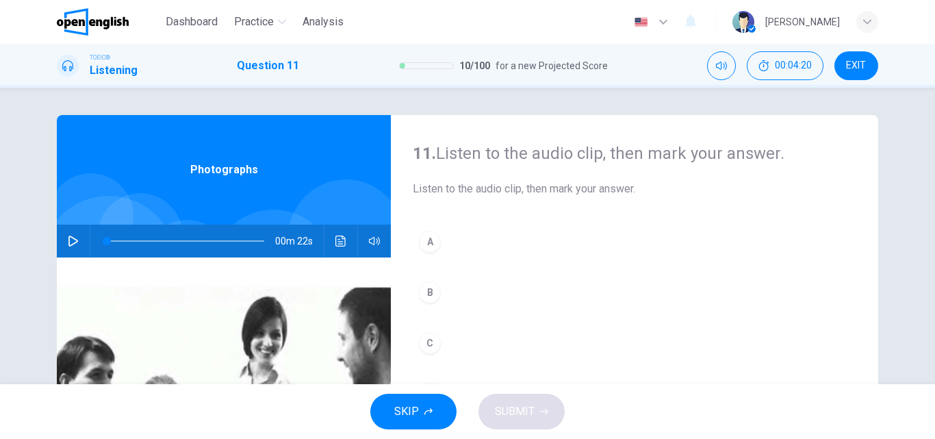
click at [73, 248] on button "button" at bounding box center [73, 240] width 22 height 33
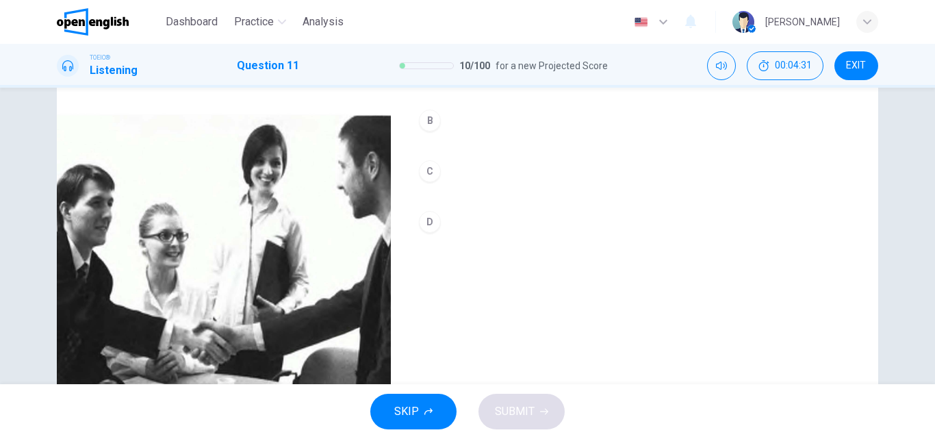
scroll to position [171, 0]
click at [549, 229] on button "D" at bounding box center [634, 222] width 443 height 34
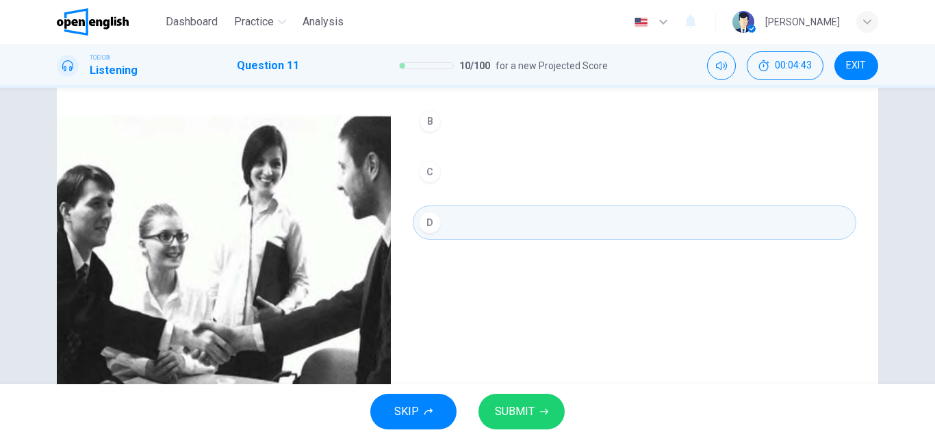
type input "*"
click at [496, 412] on span "SUBMIT" at bounding box center [515, 411] width 40 height 19
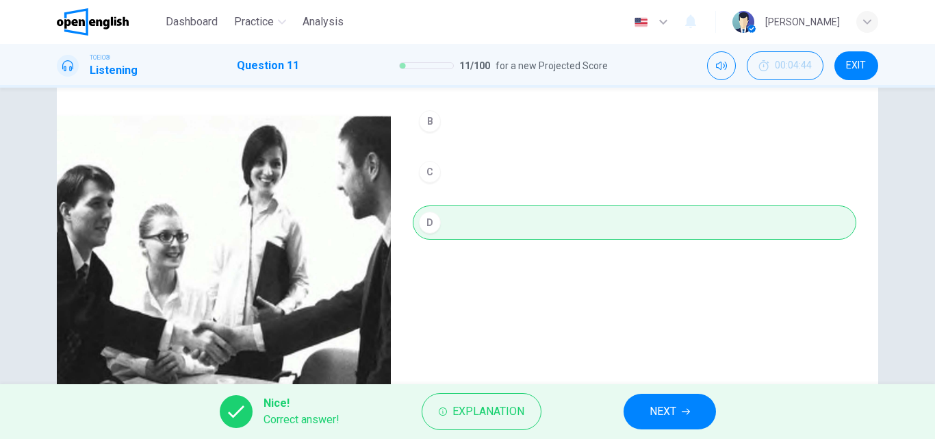
click at [636, 419] on button "NEXT" at bounding box center [669, 411] width 92 height 36
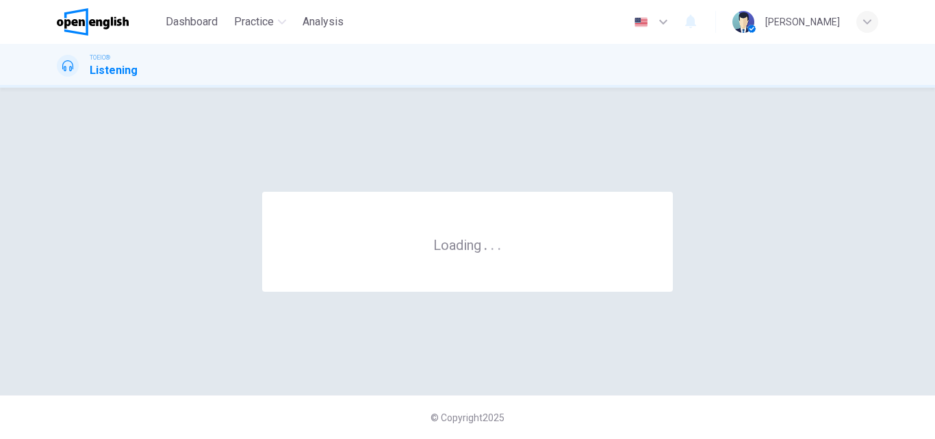
scroll to position [0, 0]
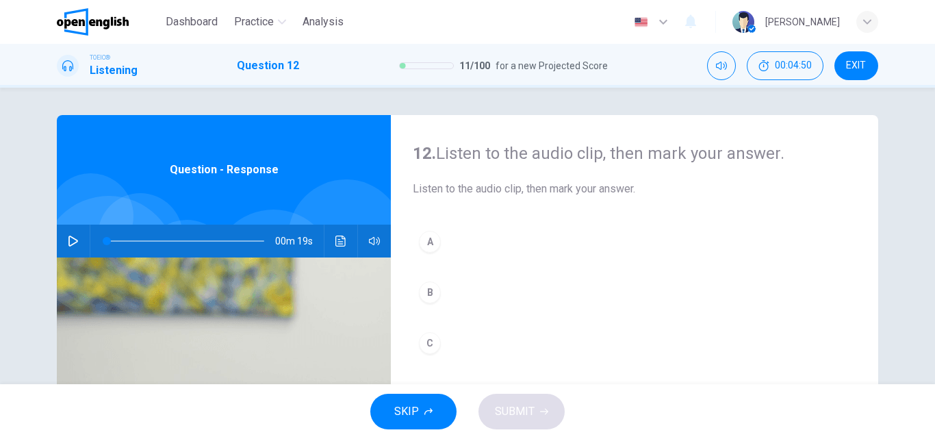
click at [847, 64] on span "EXIT" at bounding box center [856, 65] width 20 height 11
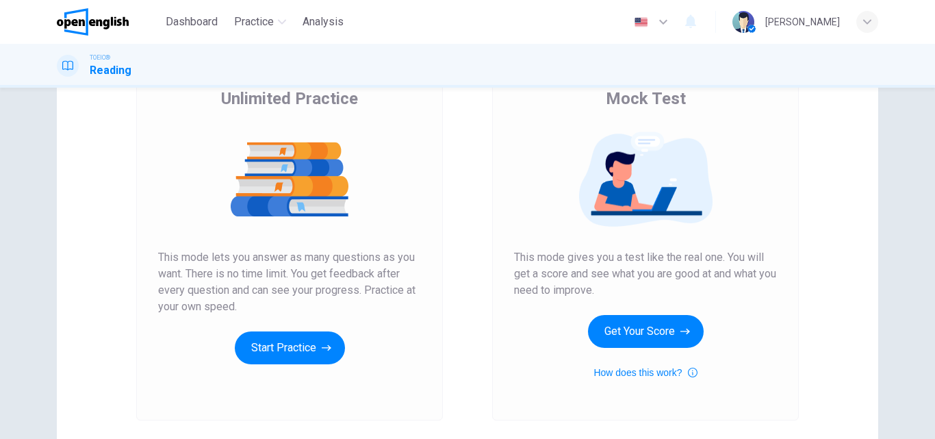
scroll to position [223, 0]
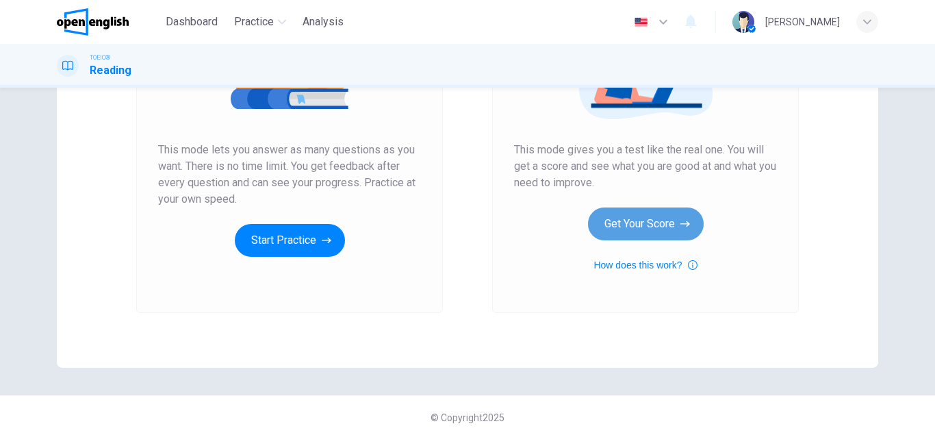
click at [636, 223] on button "Get Your Score" at bounding box center [646, 223] width 116 height 33
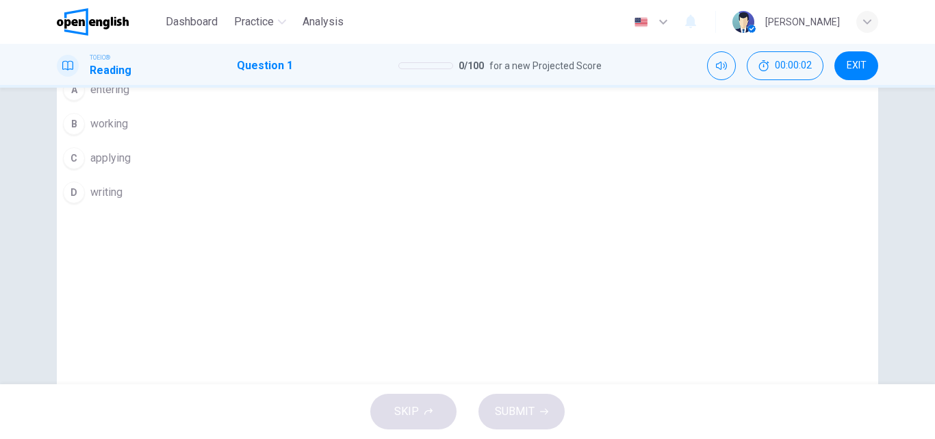
scroll to position [0, 0]
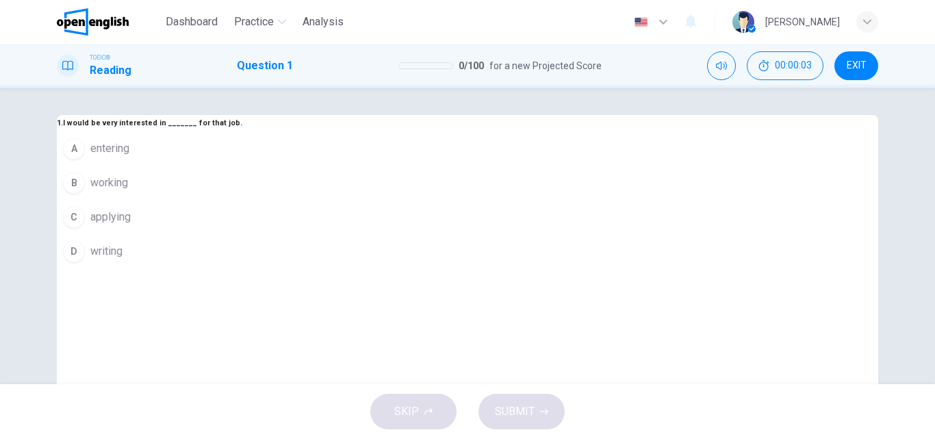
click at [83, 3] on div "Dashboard Practice Analysis English ** ​ [PERSON_NAME]" at bounding box center [467, 22] width 821 height 44
click at [84, 19] on img at bounding box center [93, 21] width 72 height 27
